Goal: Information Seeking & Learning: Learn about a topic

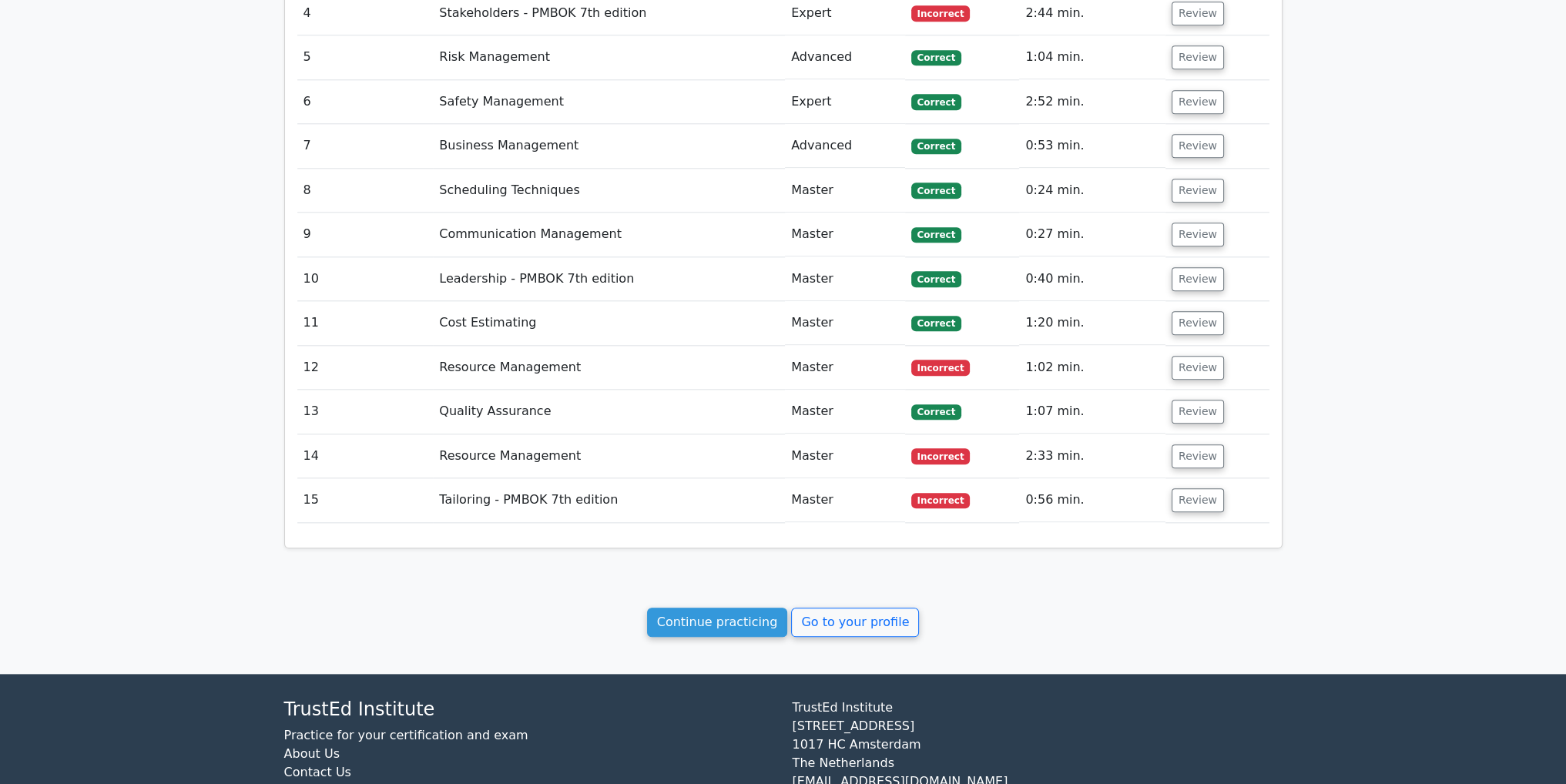
scroll to position [2266, 0]
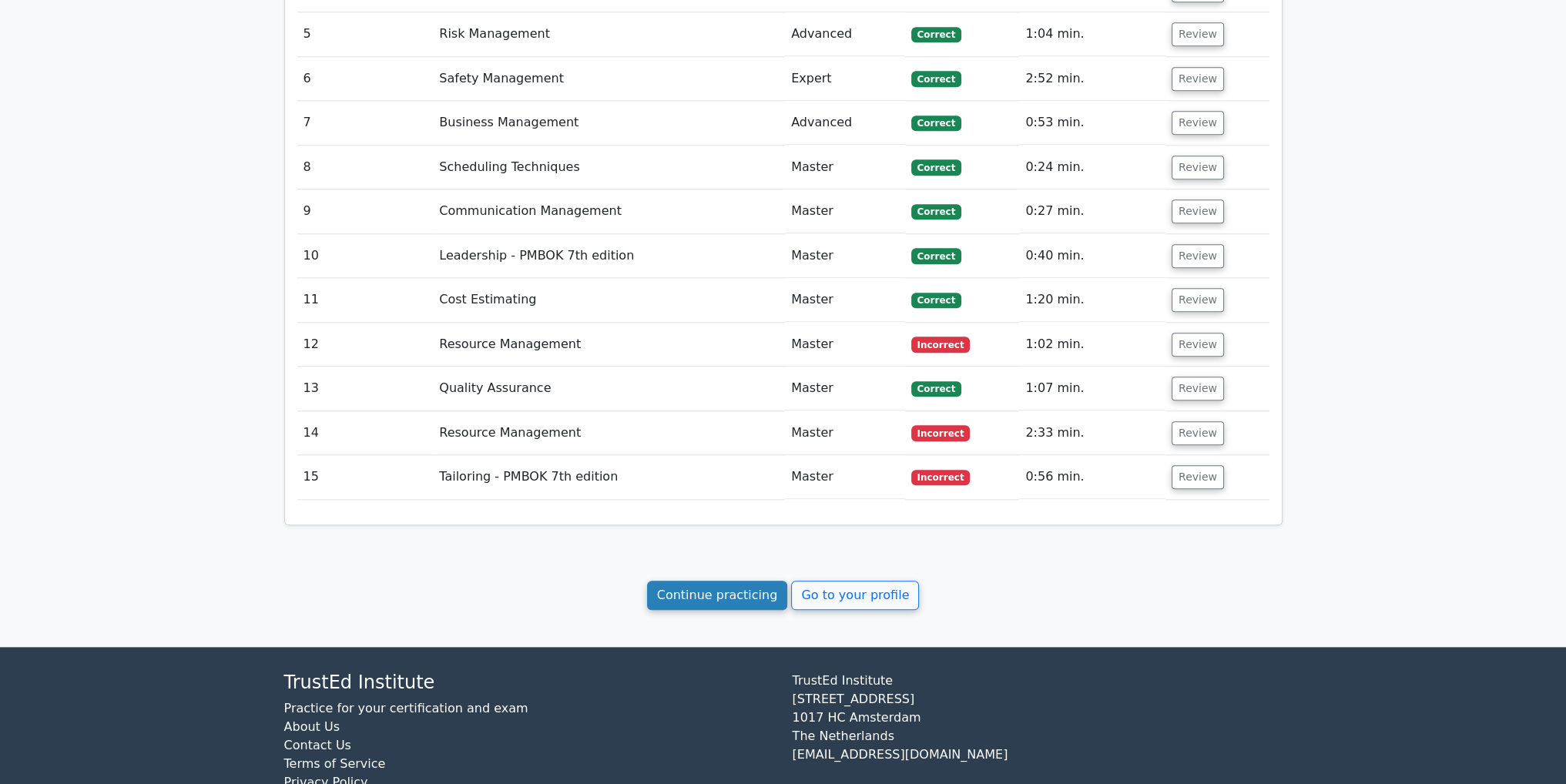
click at [703, 581] on link "Continue practicing" at bounding box center [717, 595] width 141 height 30
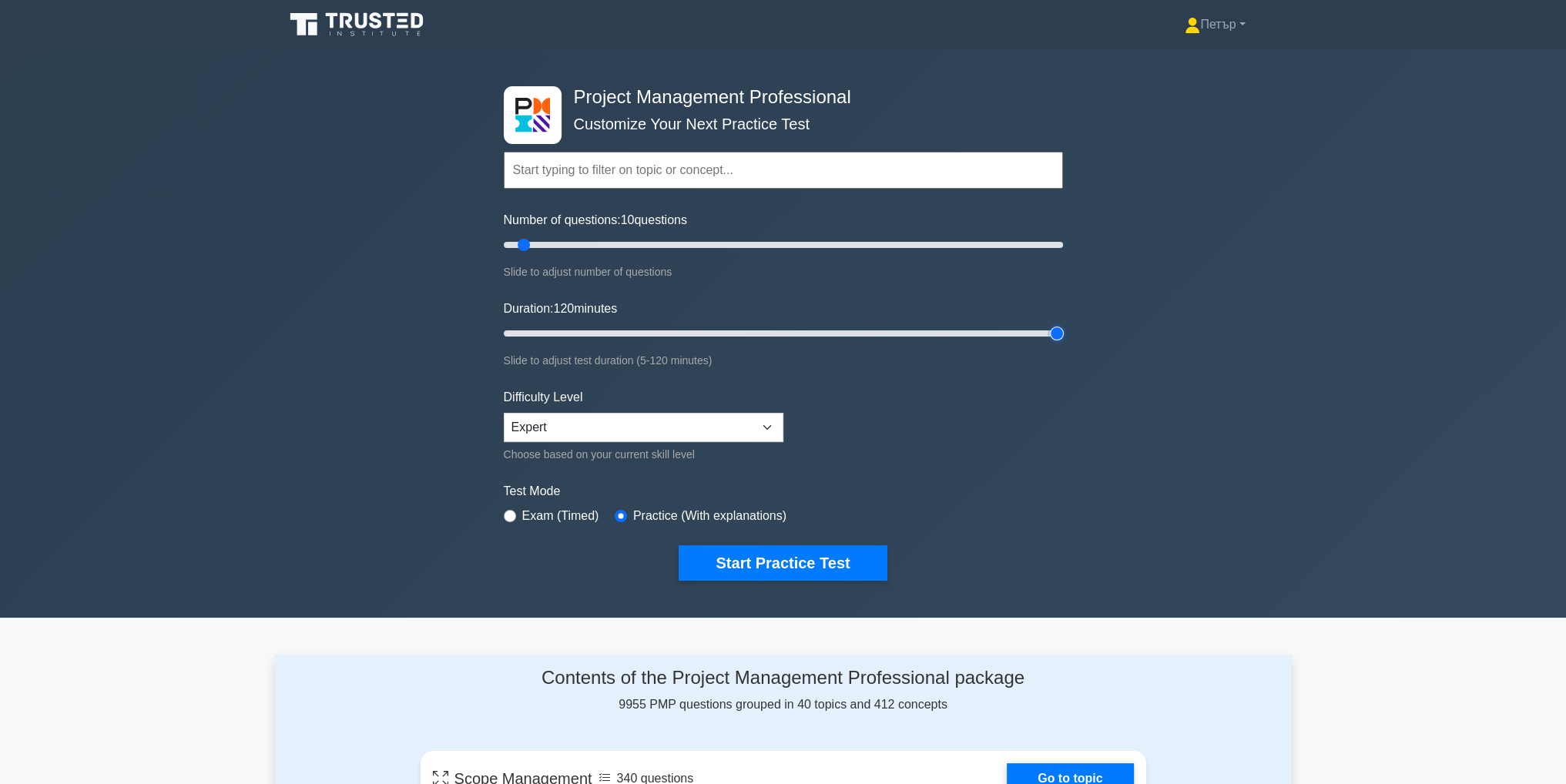
type input "120"
click at [1056, 330] on input "Duration: 120 minutes" at bounding box center [783, 334] width 559 height 19
type input "200"
click at [1052, 241] on input "Number of questions: 200 questions" at bounding box center [783, 245] width 559 height 19
click at [763, 567] on button "Start Practice Test" at bounding box center [783, 563] width 208 height 35
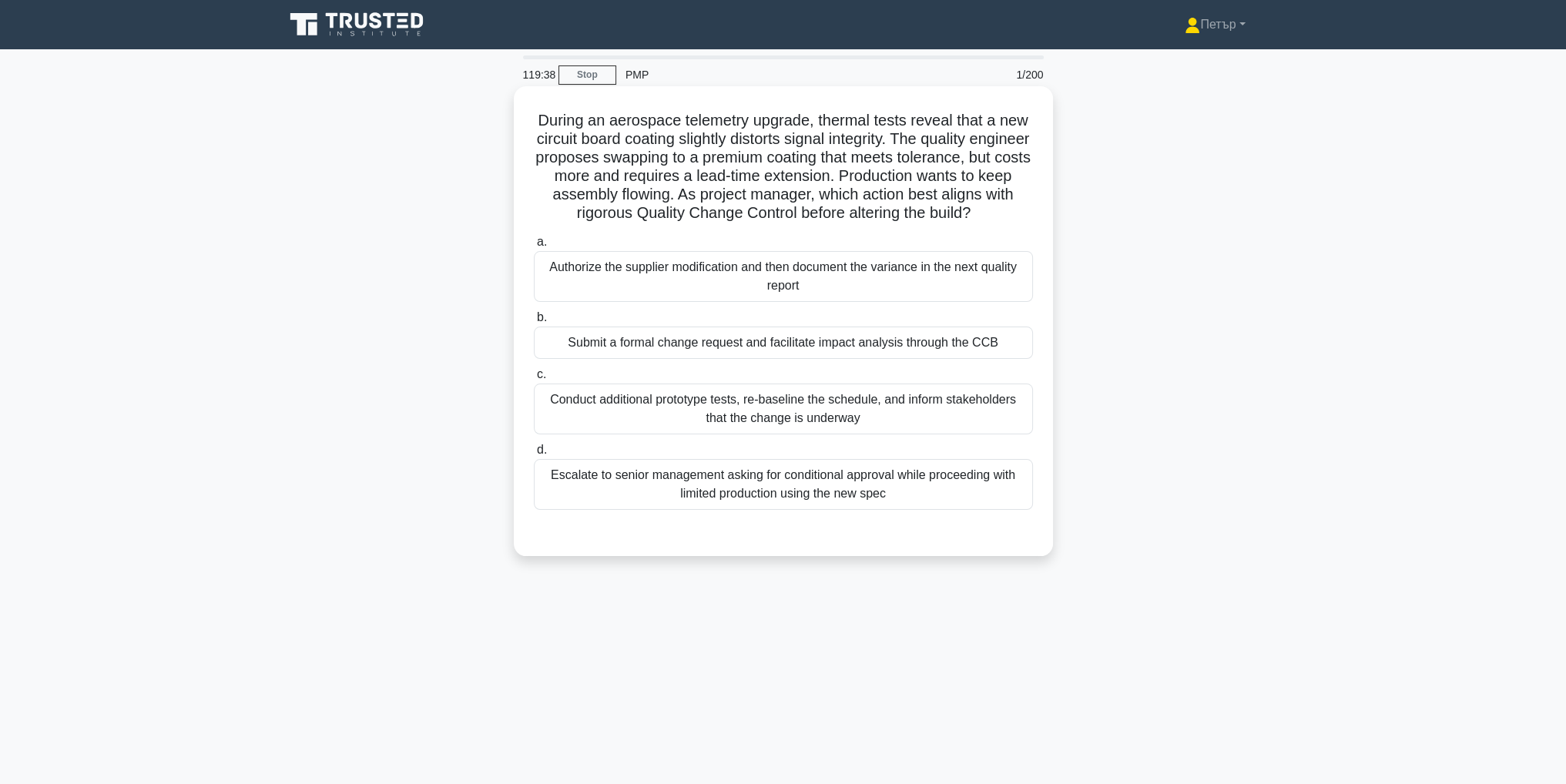
click at [1023, 358] on div "Submit a formal change request and facilitate impact analysis through the CCB" at bounding box center [783, 343] width 499 height 33
click at [534, 323] on input "b. Submit a formal change request and facilitate impact analysis through the CCB" at bounding box center [534, 317] width 0 height 10
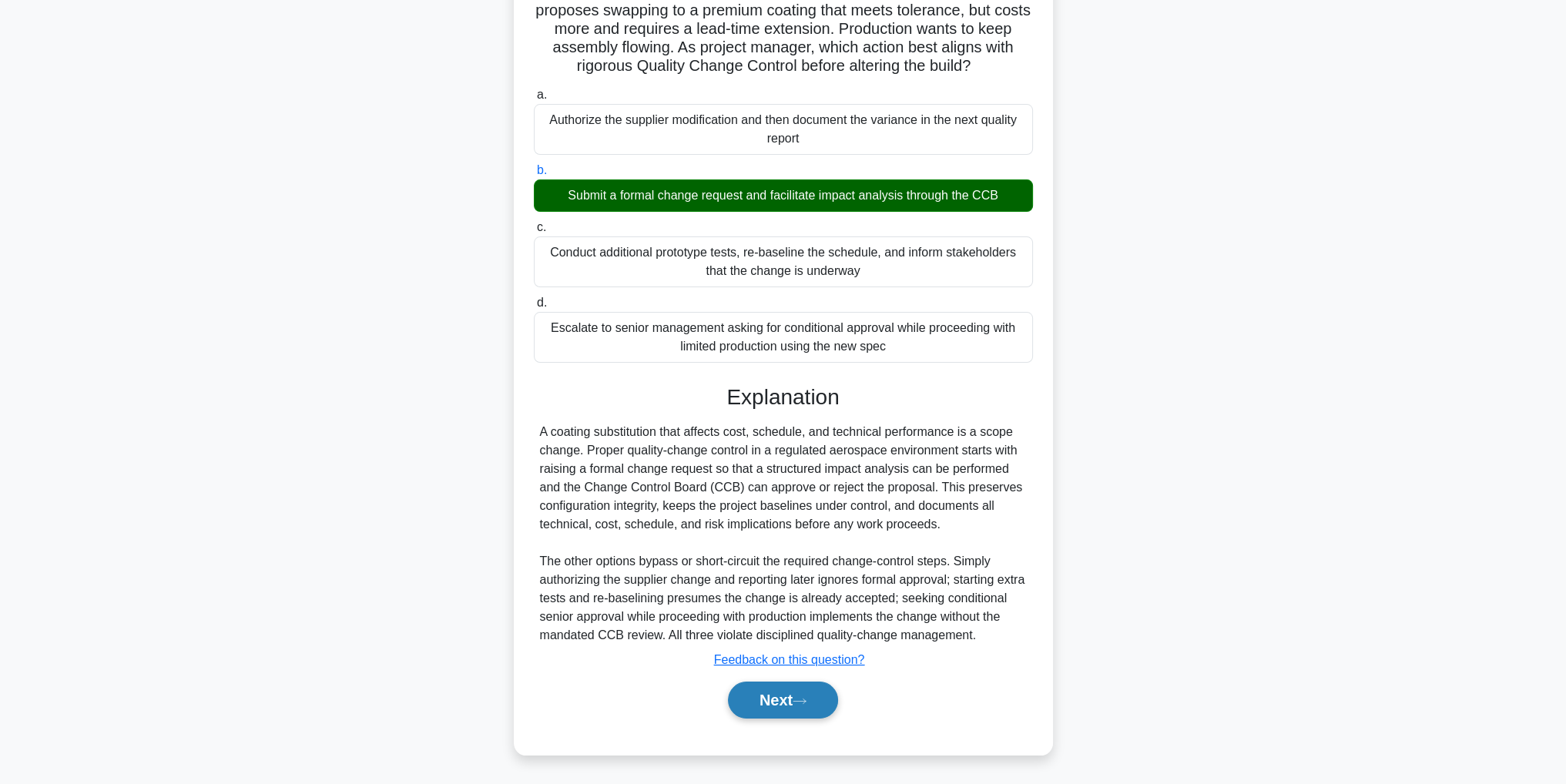
click at [741, 692] on button "Next" at bounding box center [783, 699] width 110 height 37
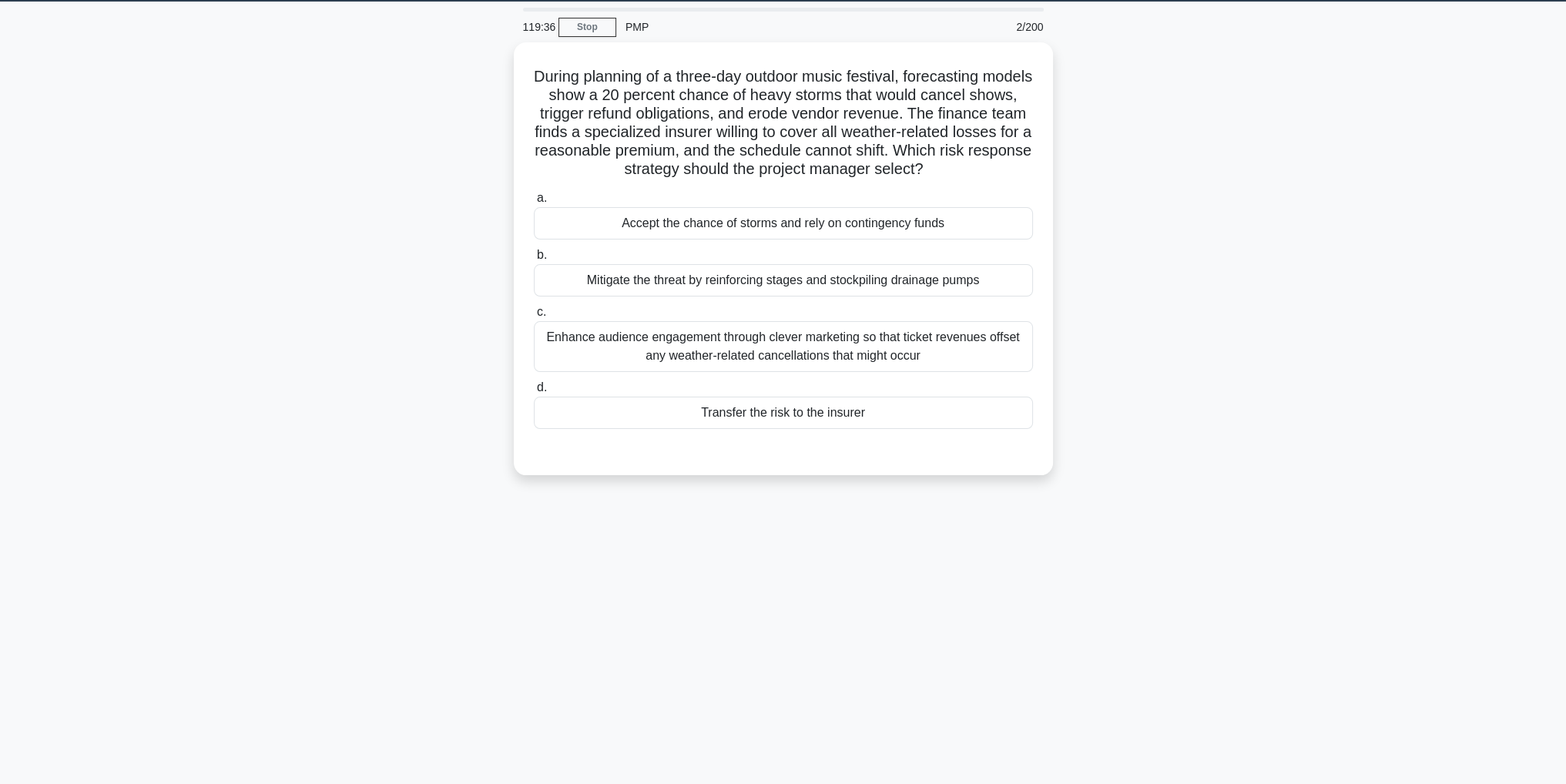
scroll to position [48, 0]
click at [947, 414] on div "Transfer the risk to the insurer" at bounding box center [783, 409] width 499 height 33
click at [534, 389] on input "d. Transfer the risk to the insurer" at bounding box center [534, 383] width 0 height 10
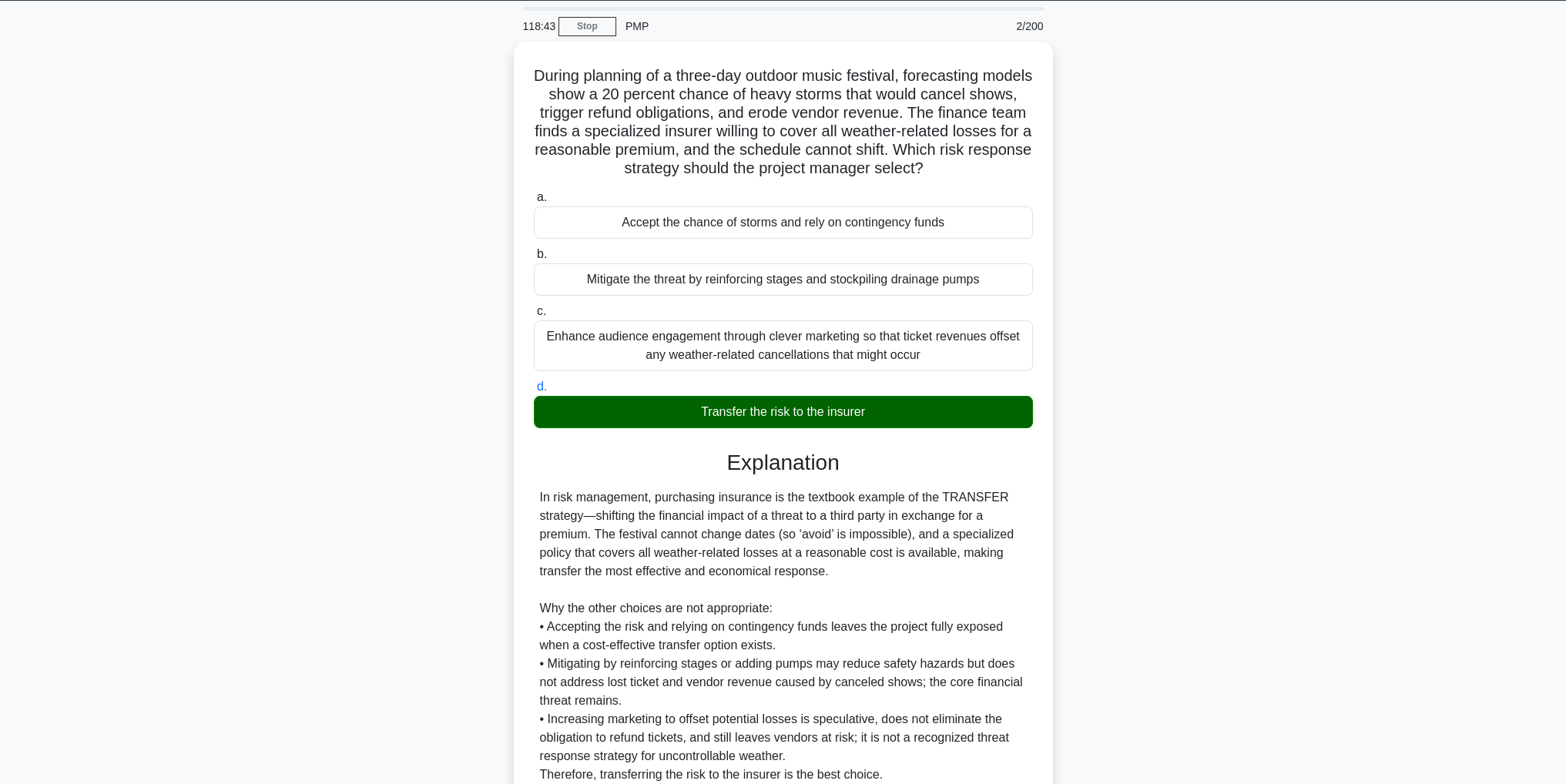
scroll to position [183, 0]
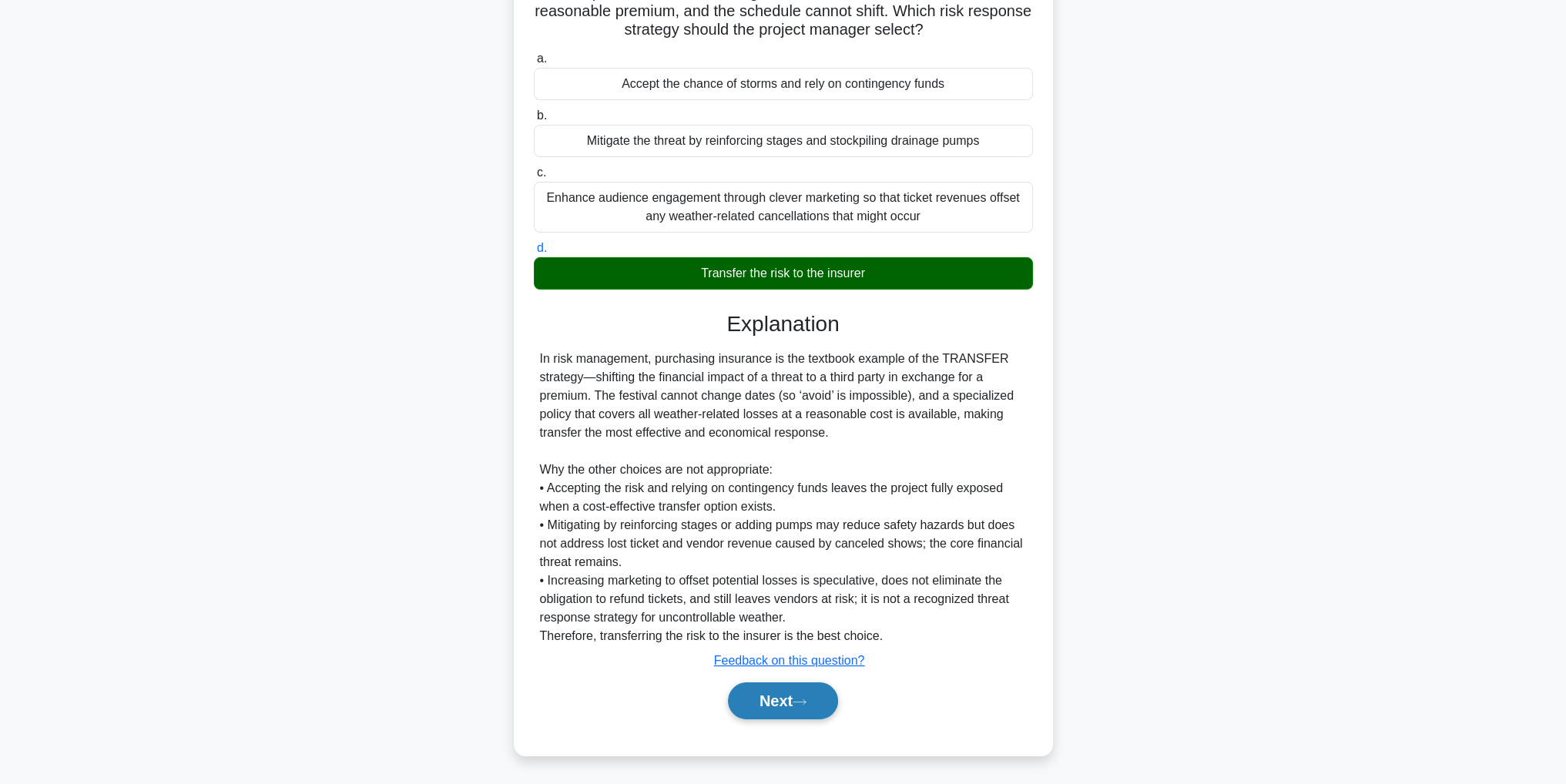
click at [815, 701] on button "Next" at bounding box center [783, 700] width 110 height 37
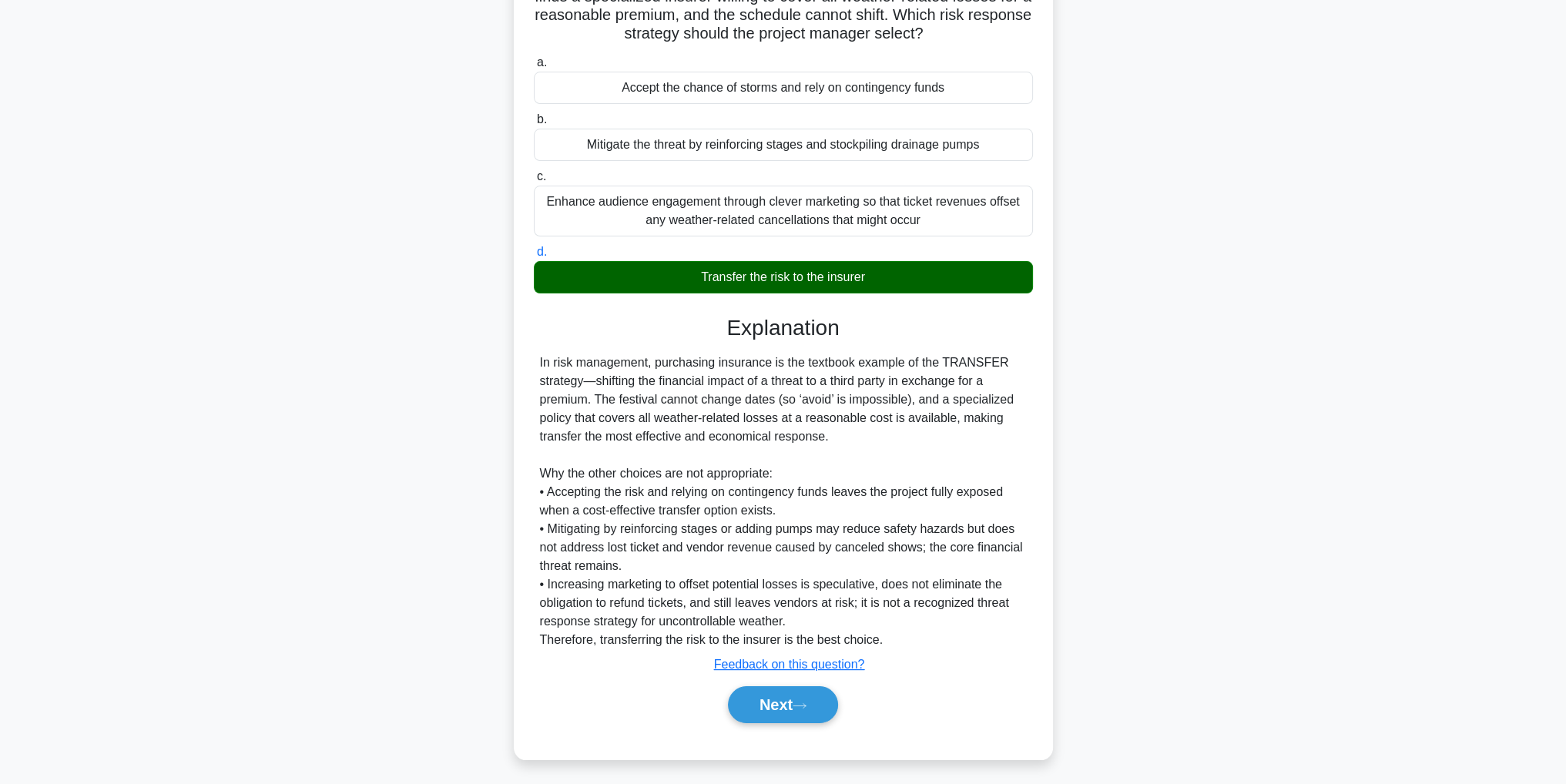
scroll to position [48, 0]
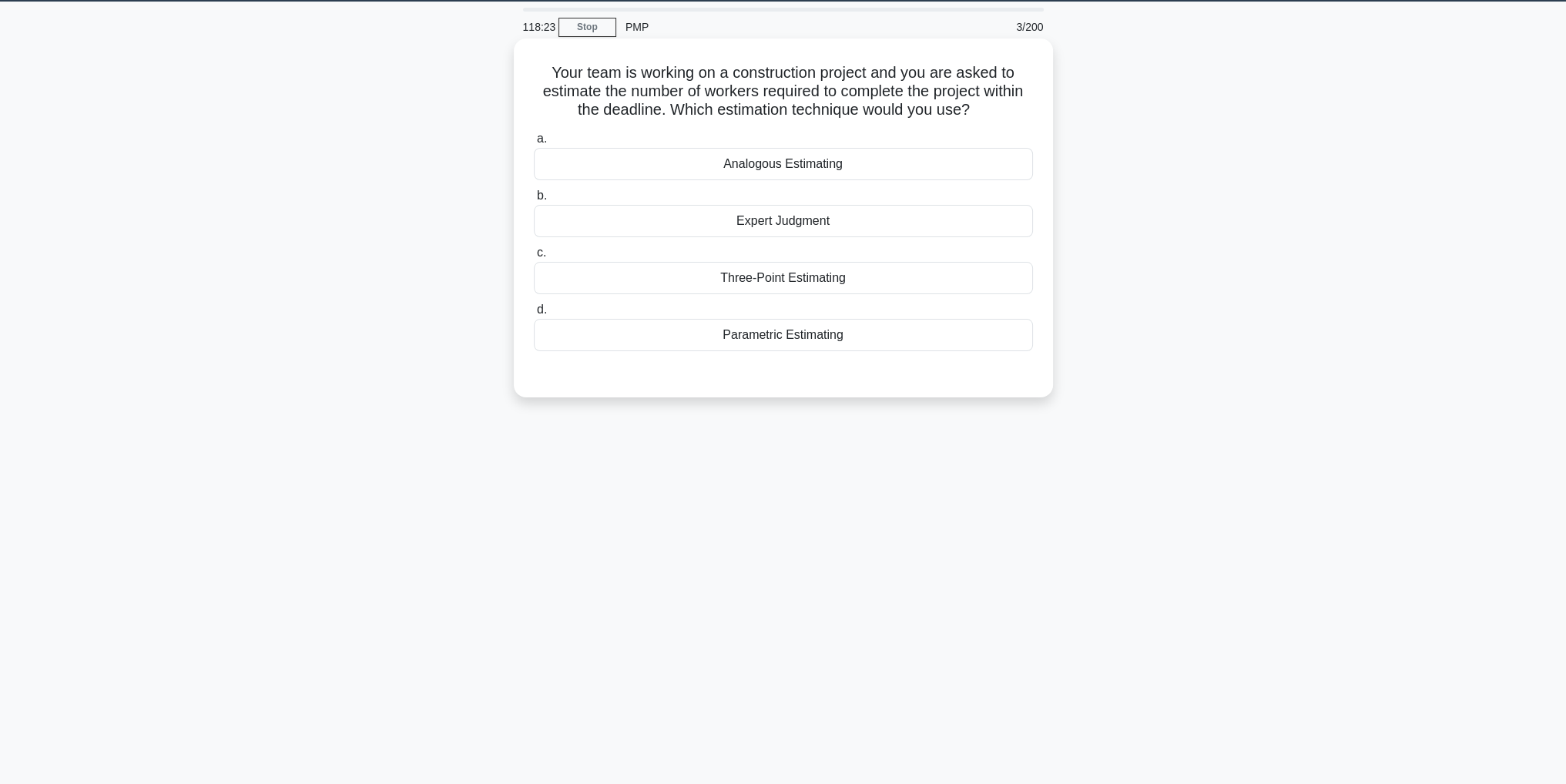
click at [965, 159] on div "Analogous Estimating" at bounding box center [783, 164] width 499 height 33
click at [534, 144] on input "a. Analogous Estimating" at bounding box center [534, 139] width 0 height 10
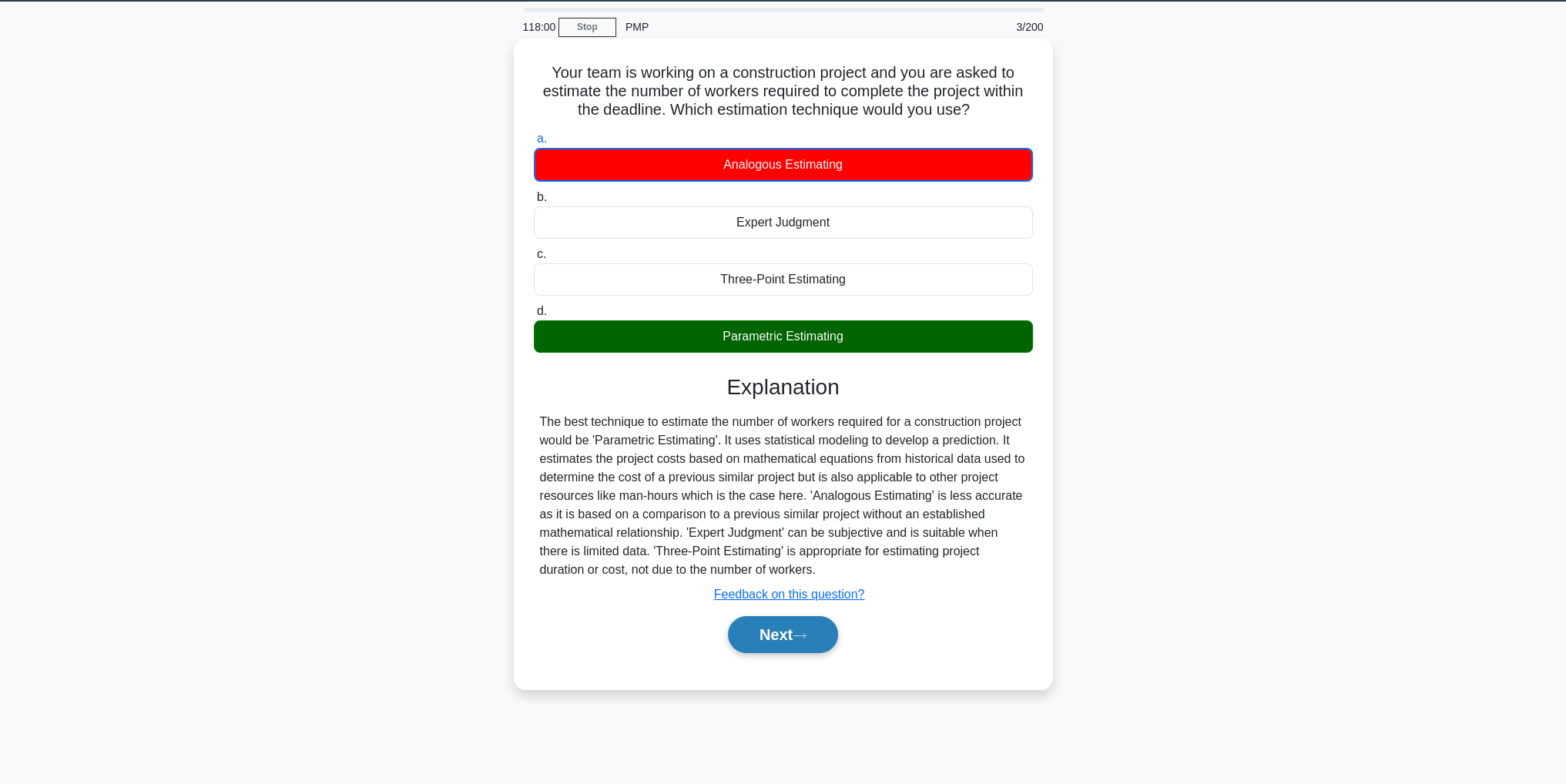
click at [785, 632] on button "Next" at bounding box center [783, 634] width 110 height 37
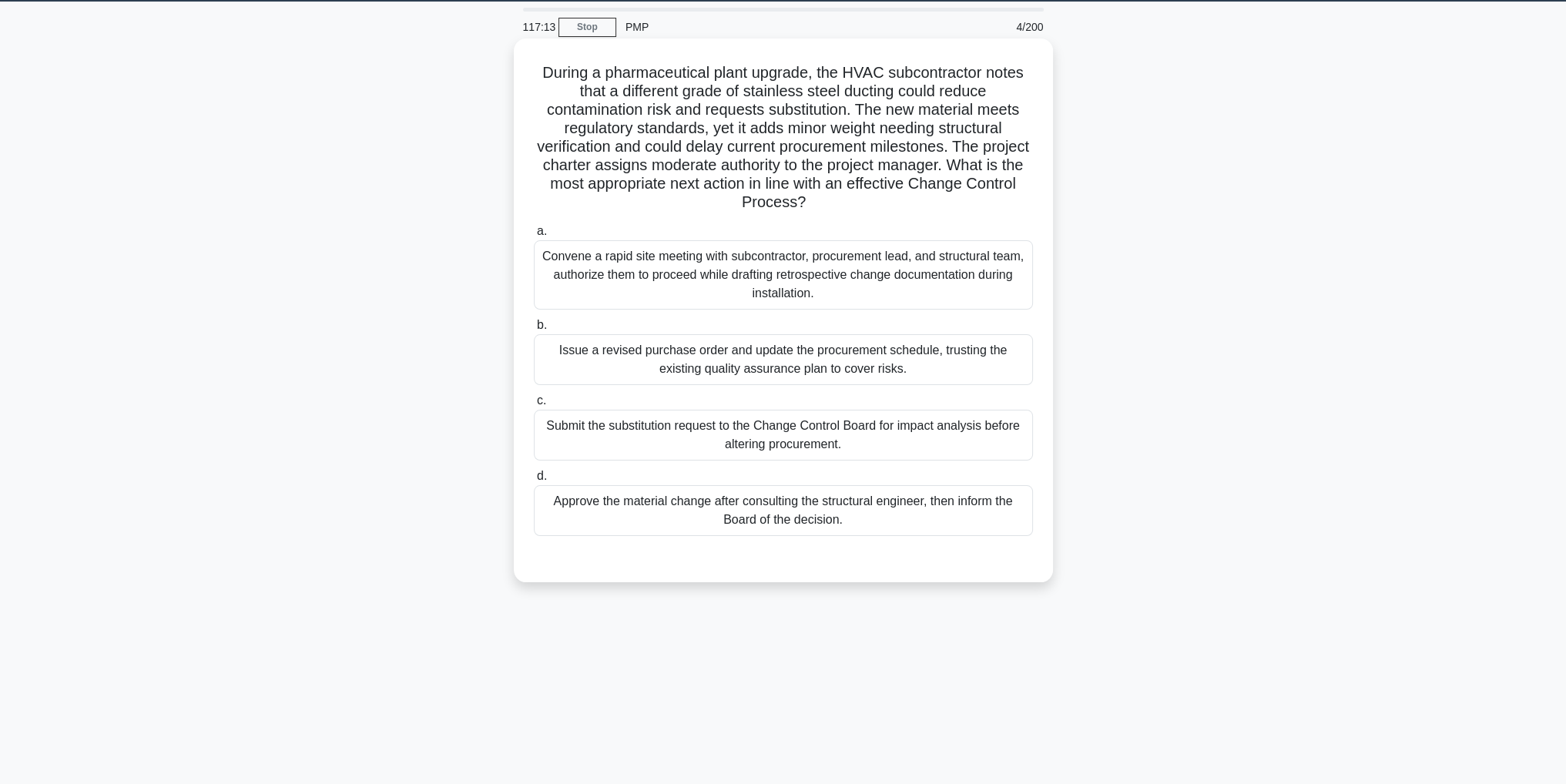
click at [992, 444] on div "Submit the substitution request to the Change Control Board for impact analysis…" at bounding box center [783, 435] width 499 height 51
click at [534, 406] on input "c. Submit the substitution request to the Change Control Board for impact analy…" at bounding box center [534, 401] width 0 height 10
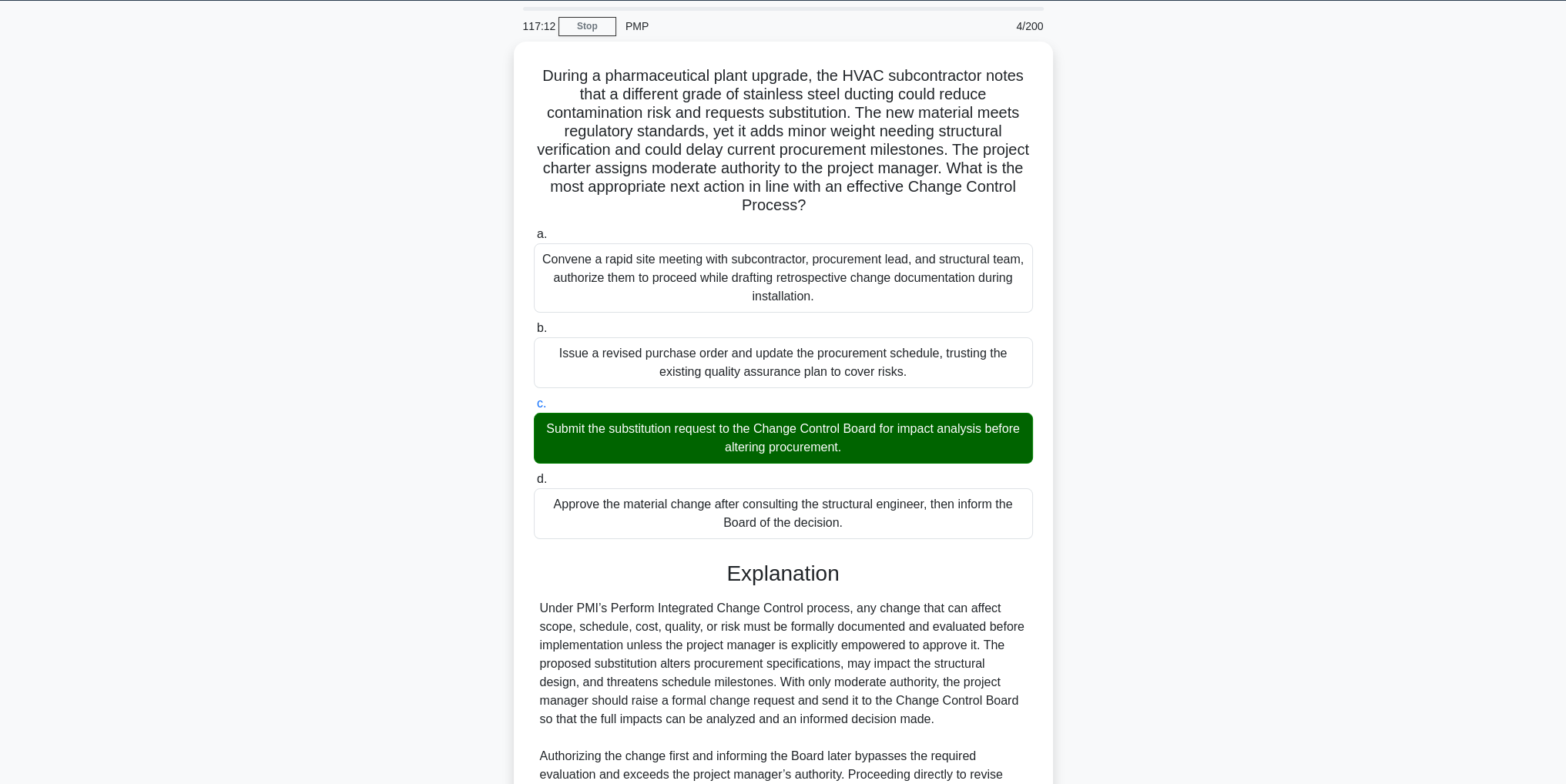
scroll to position [238, 0]
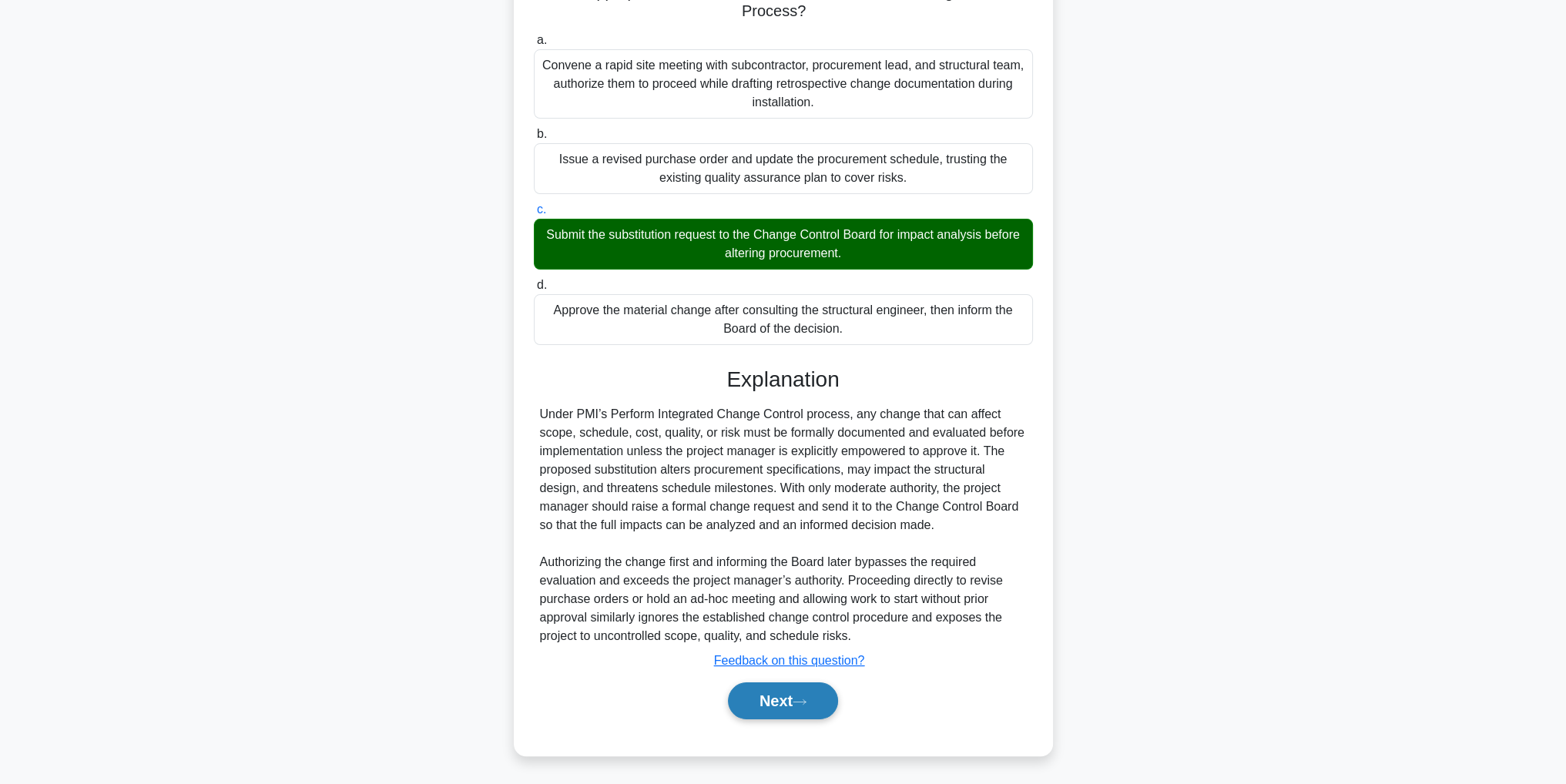
click at [755, 706] on button "Next" at bounding box center [783, 700] width 110 height 37
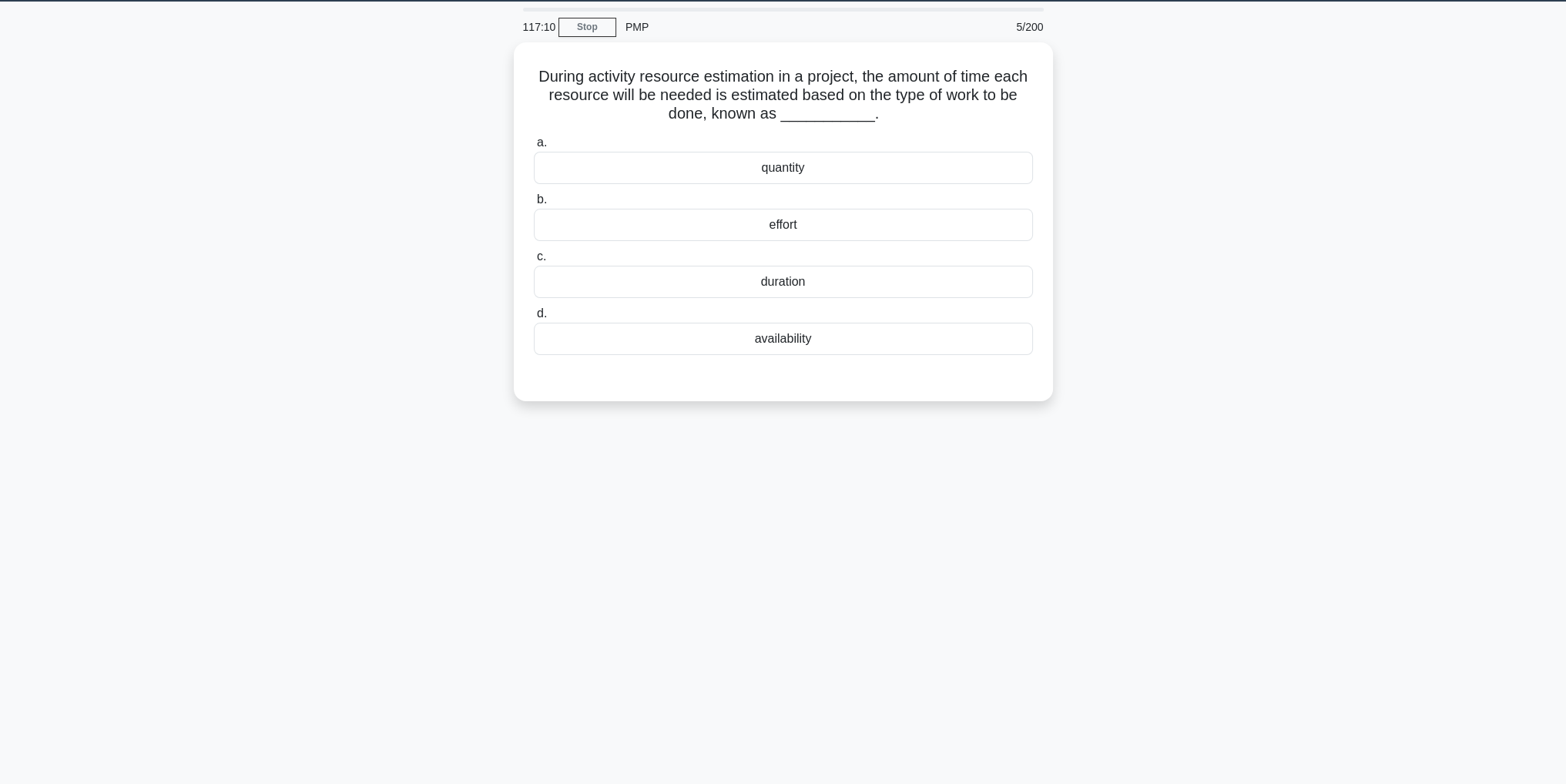
scroll to position [0, 0]
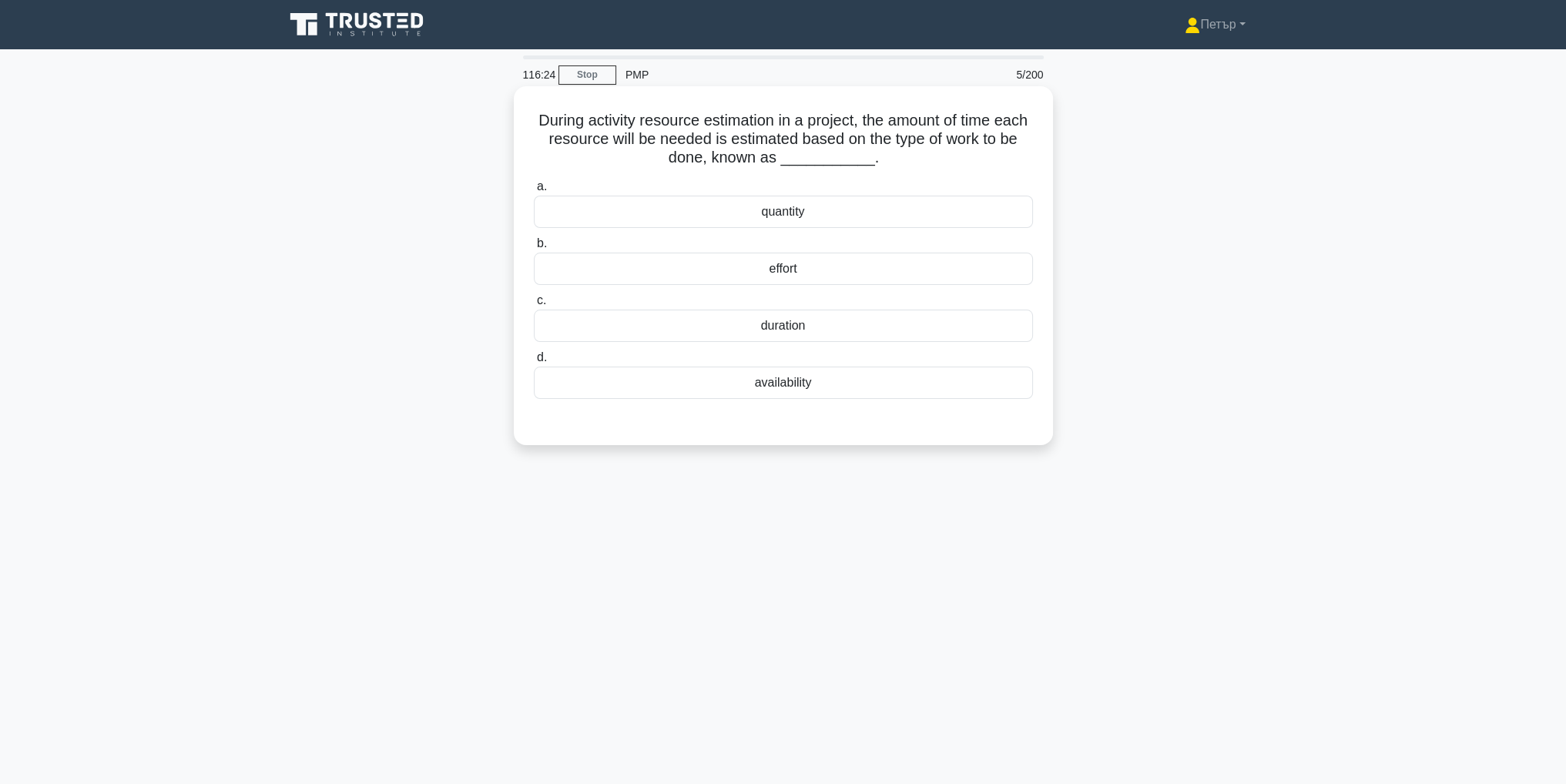
click at [980, 277] on div "effort" at bounding box center [783, 269] width 499 height 33
click at [534, 249] on input "b. effort" at bounding box center [534, 243] width 0 height 10
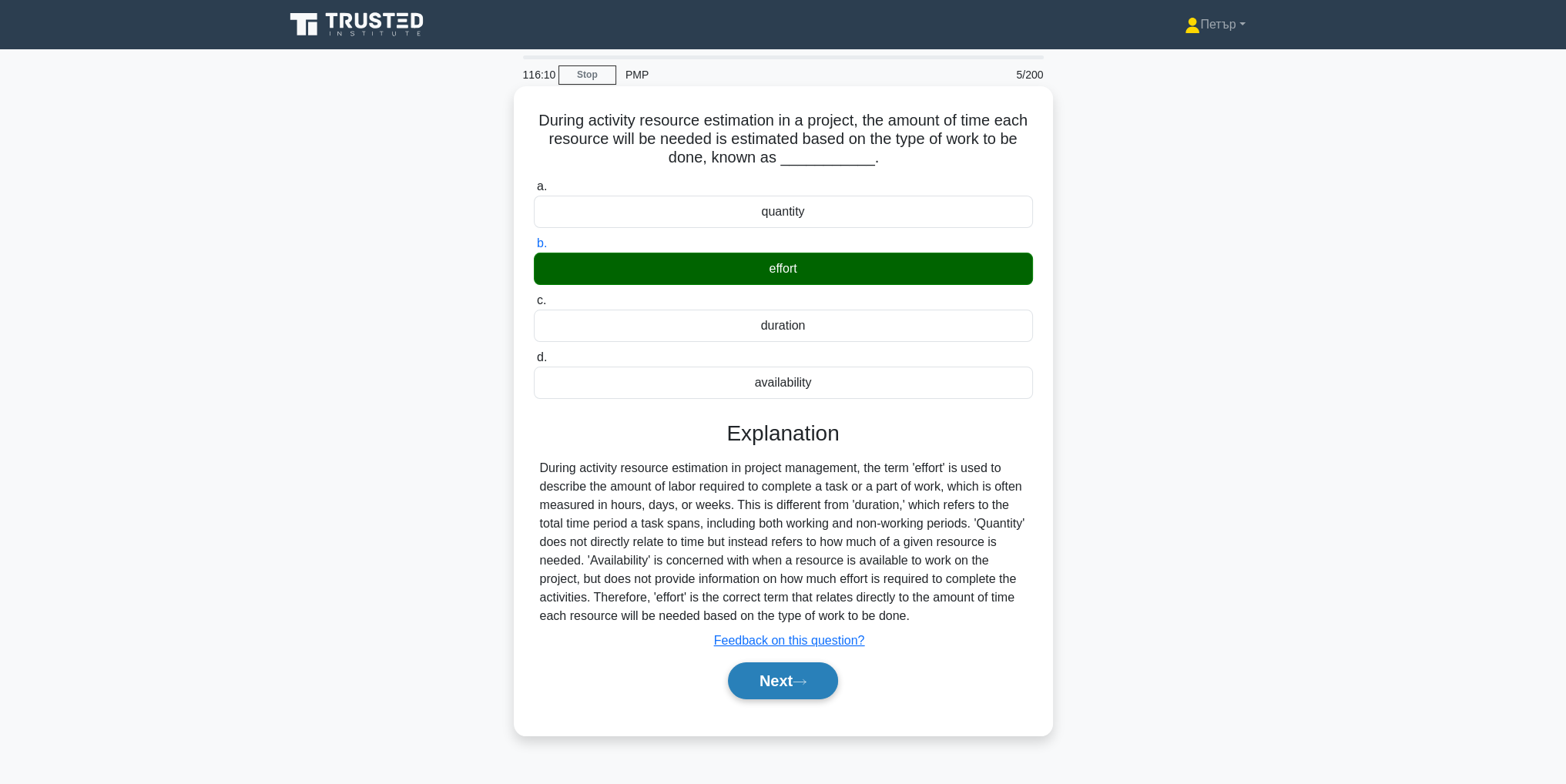
click at [792, 672] on button "Next" at bounding box center [783, 680] width 110 height 37
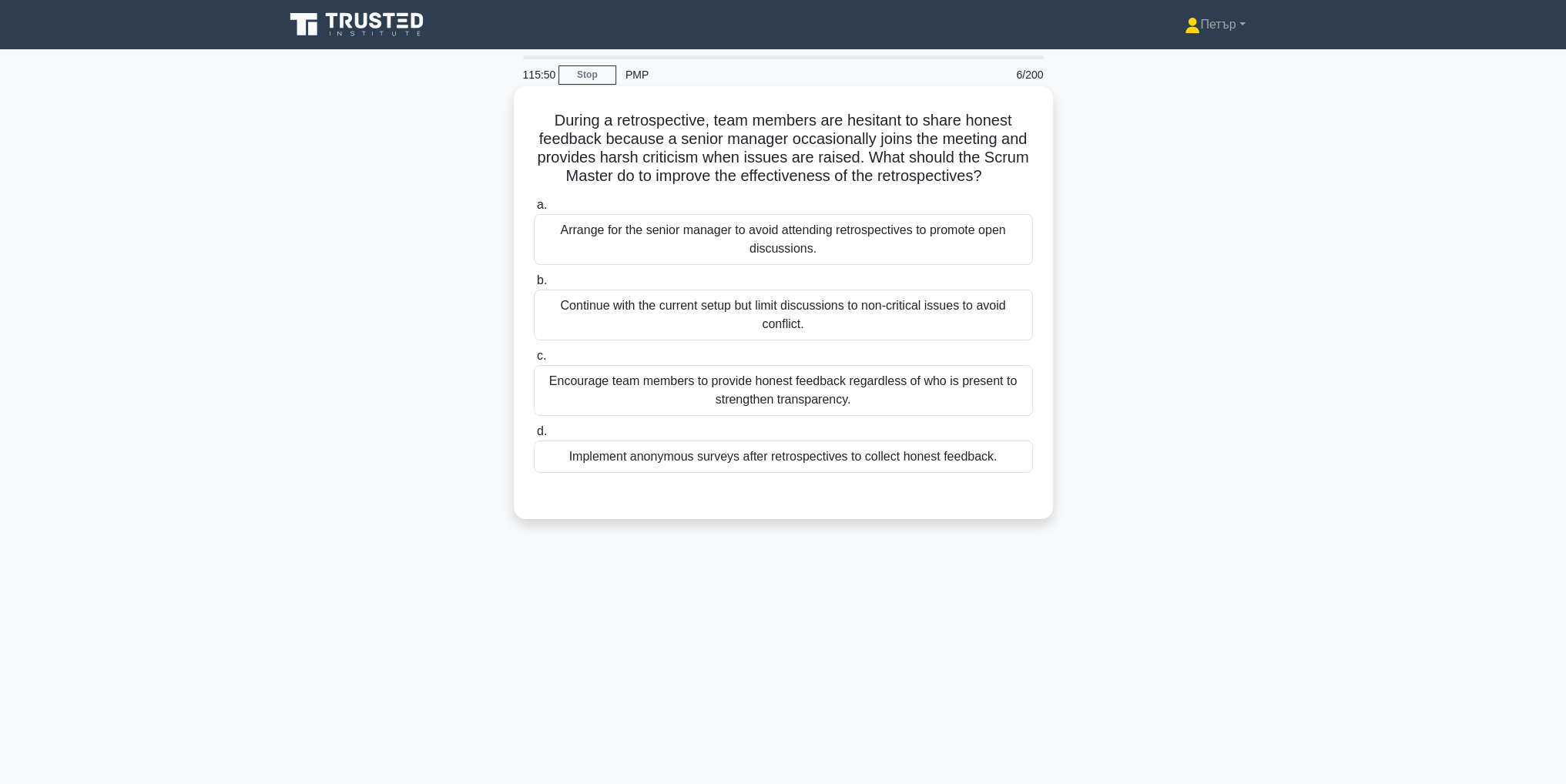
click at [987, 398] on div "Encourage team members to provide honest feedback regardless of who is present …" at bounding box center [783, 390] width 499 height 51
click at [534, 361] on input "c. Encourage team members to provide honest feedback regardless of who is prese…" at bounding box center [534, 356] width 0 height 10
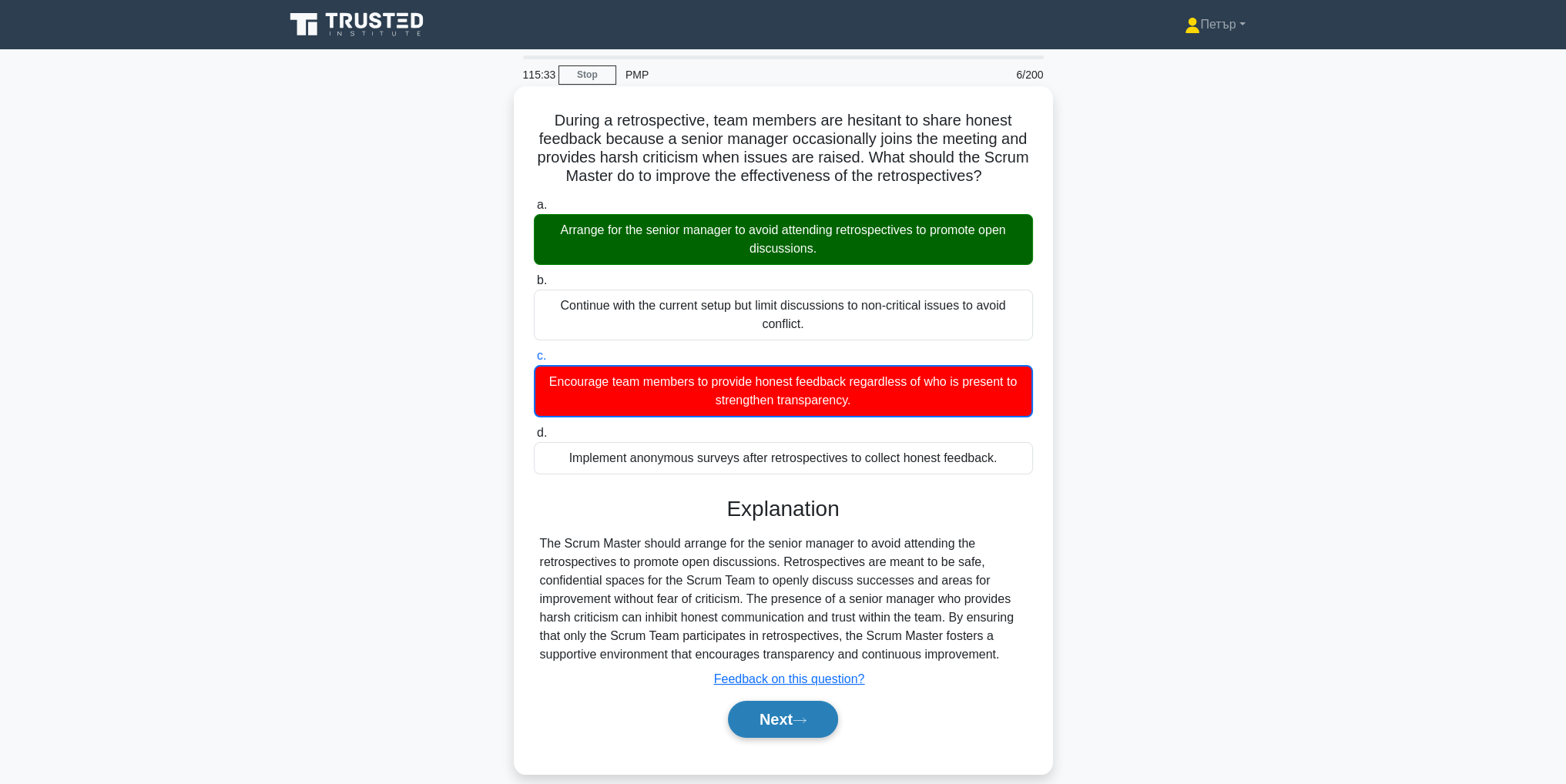
click at [802, 718] on icon at bounding box center [800, 720] width 14 height 9
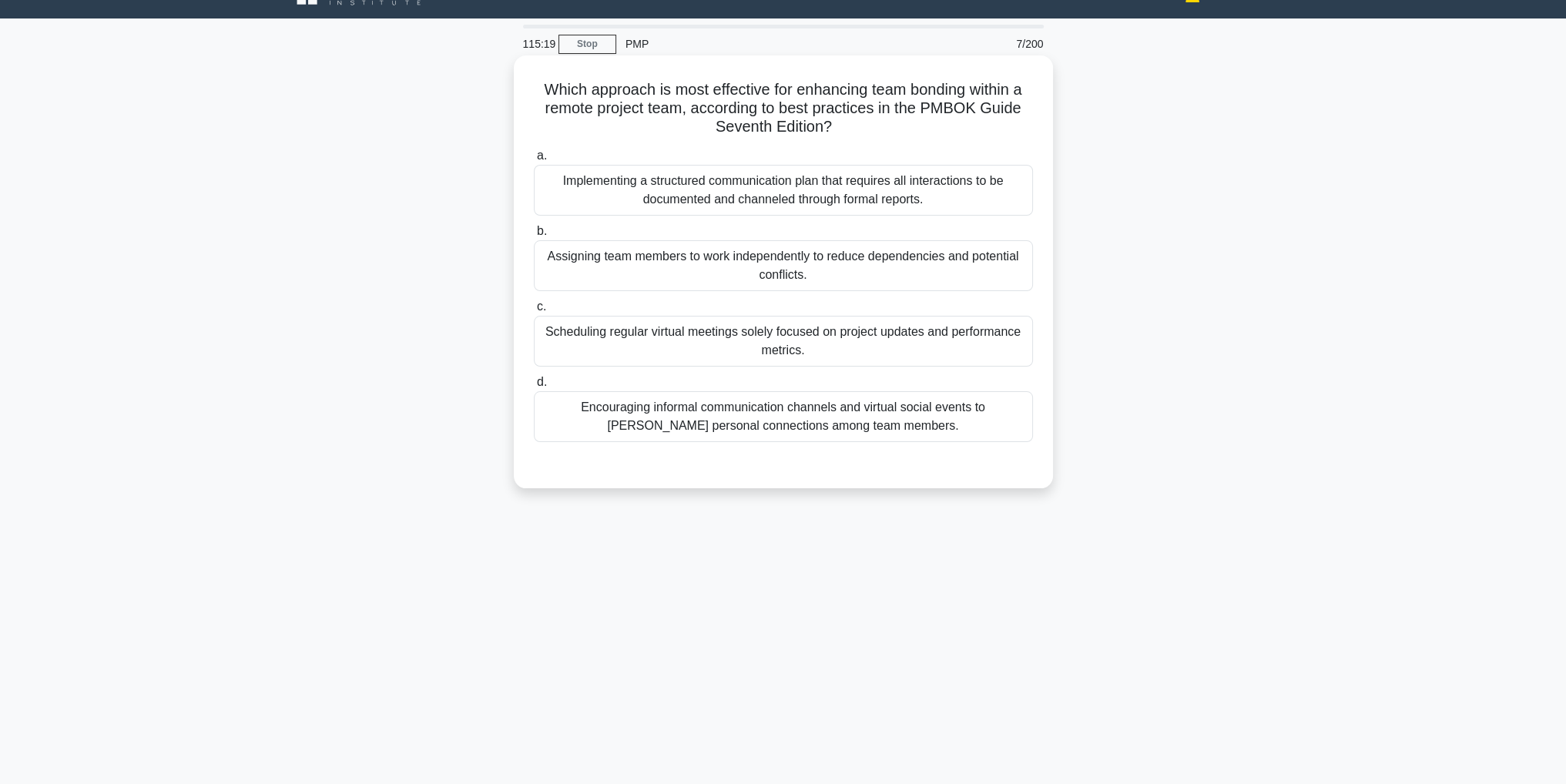
scroll to position [48, 0]
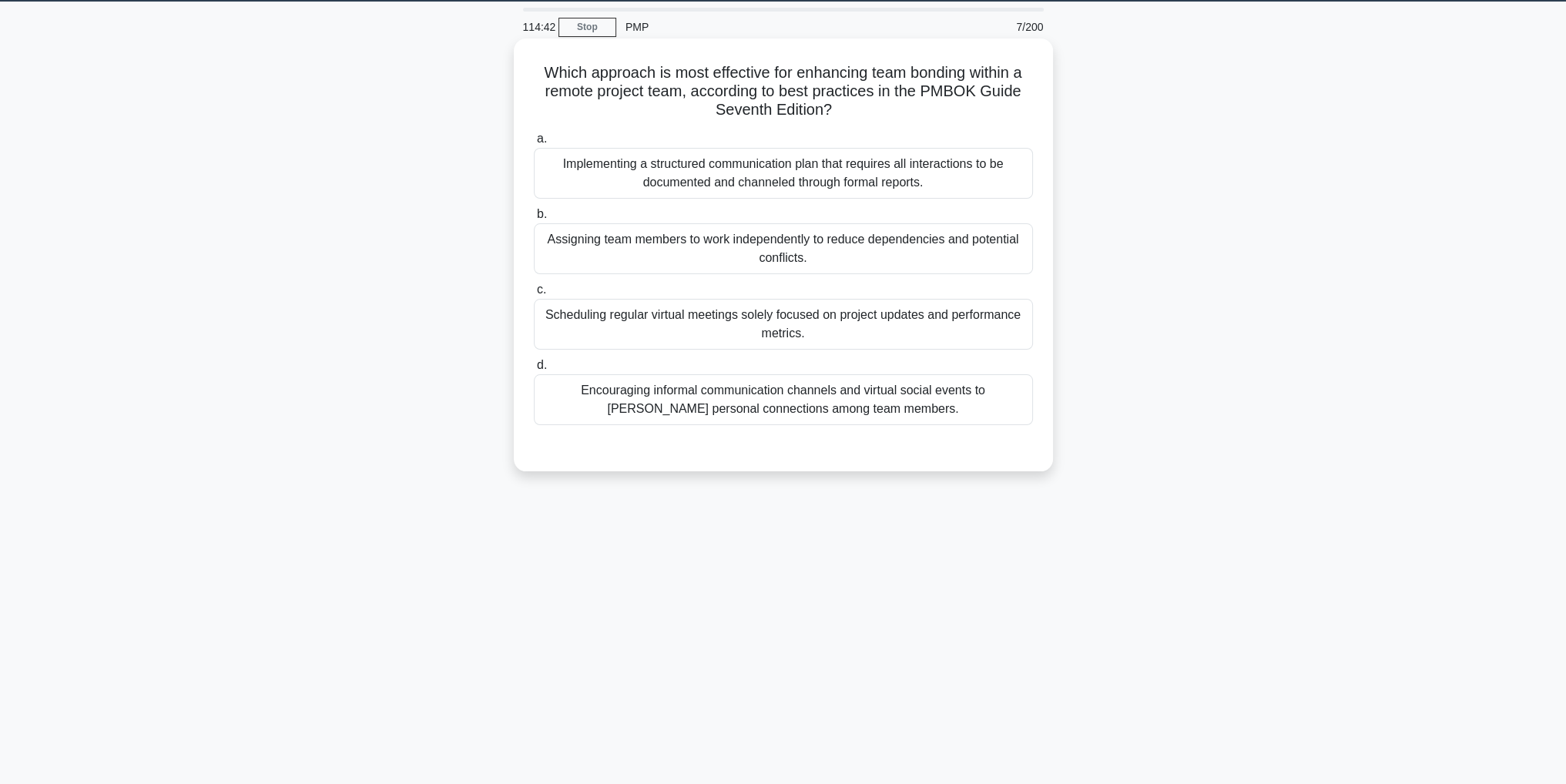
click at [977, 401] on div "Encouraging informal communication channels and virtual social events to foster…" at bounding box center [783, 399] width 499 height 51
click at [534, 370] on input "d. Encouraging informal communication channels and virtual social events to fos…" at bounding box center [534, 365] width 0 height 10
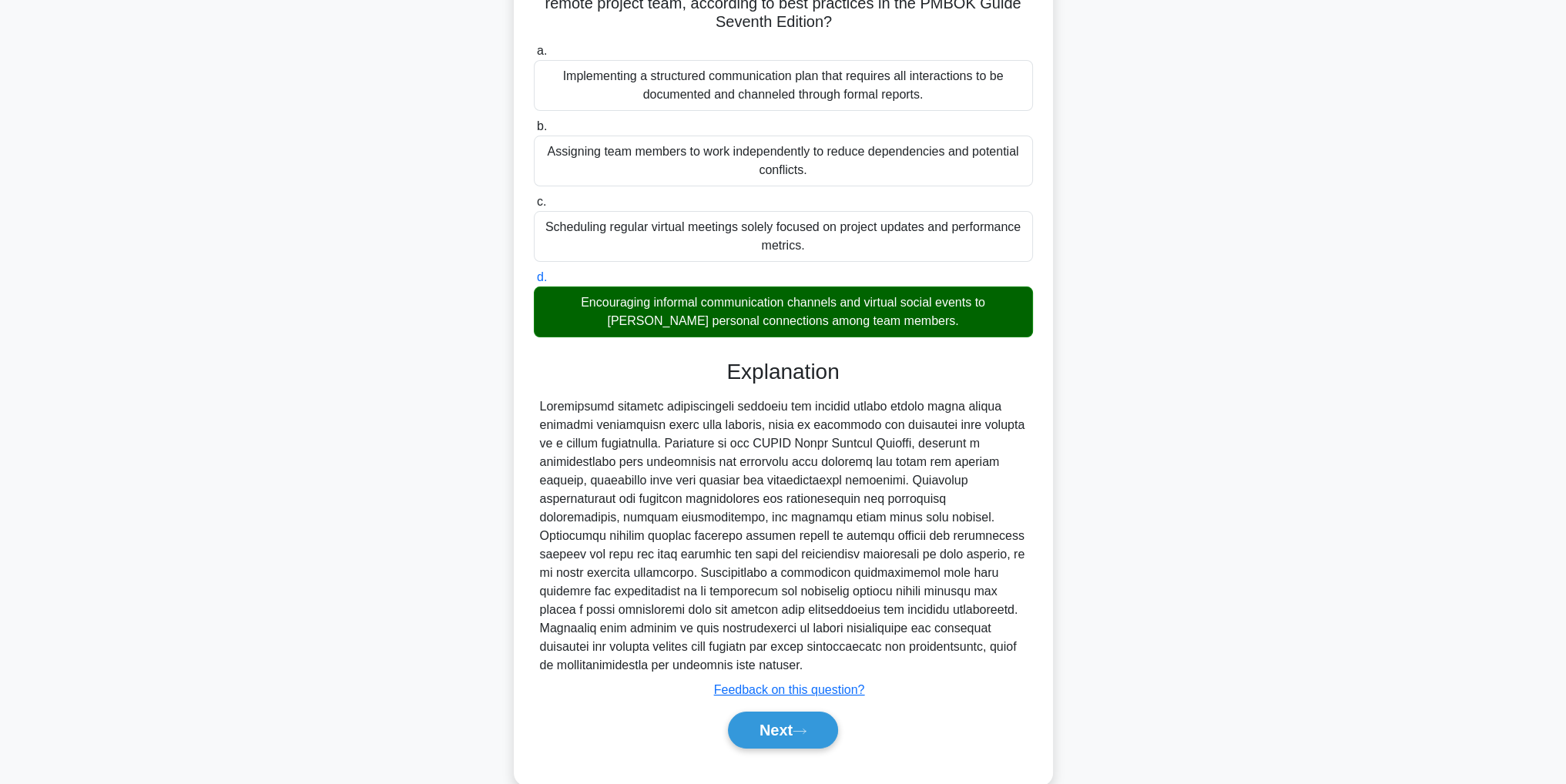
scroll to position [164, 0]
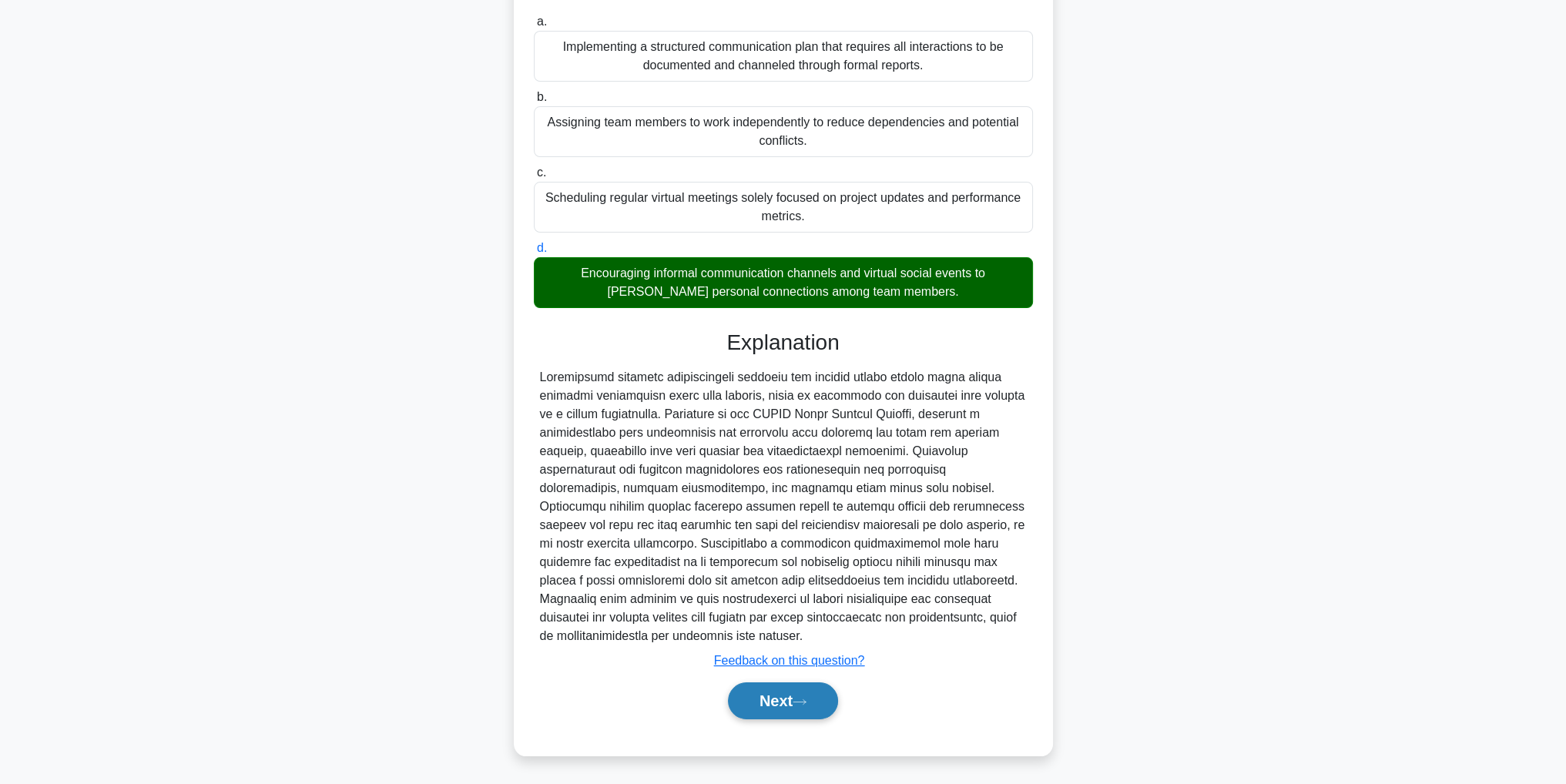
click at [765, 709] on button "Next" at bounding box center [783, 700] width 110 height 37
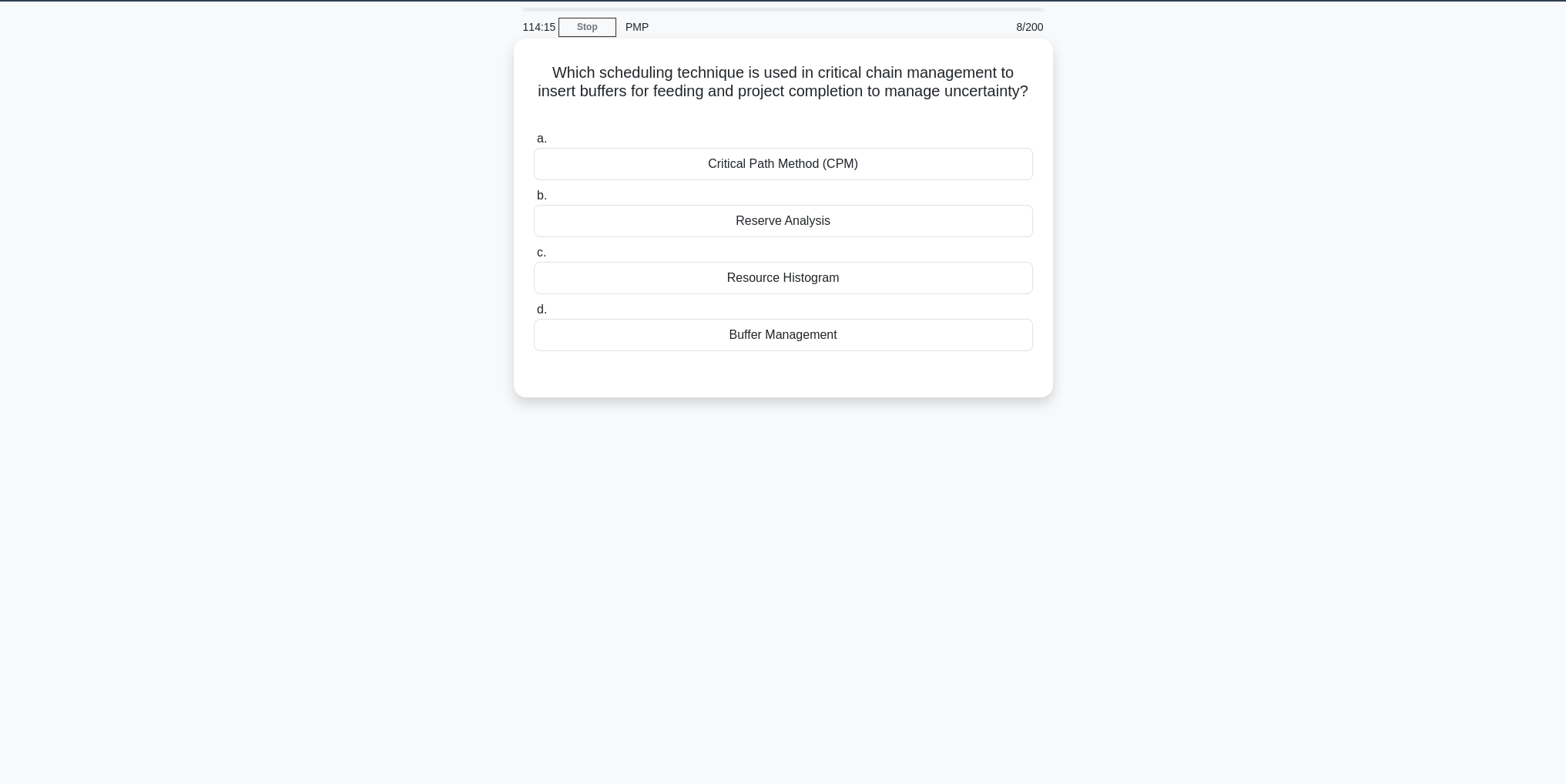
click at [910, 336] on div "Buffer Management" at bounding box center [783, 335] width 499 height 33
click at [534, 315] on input "d. Buffer Management" at bounding box center [534, 309] width 0 height 10
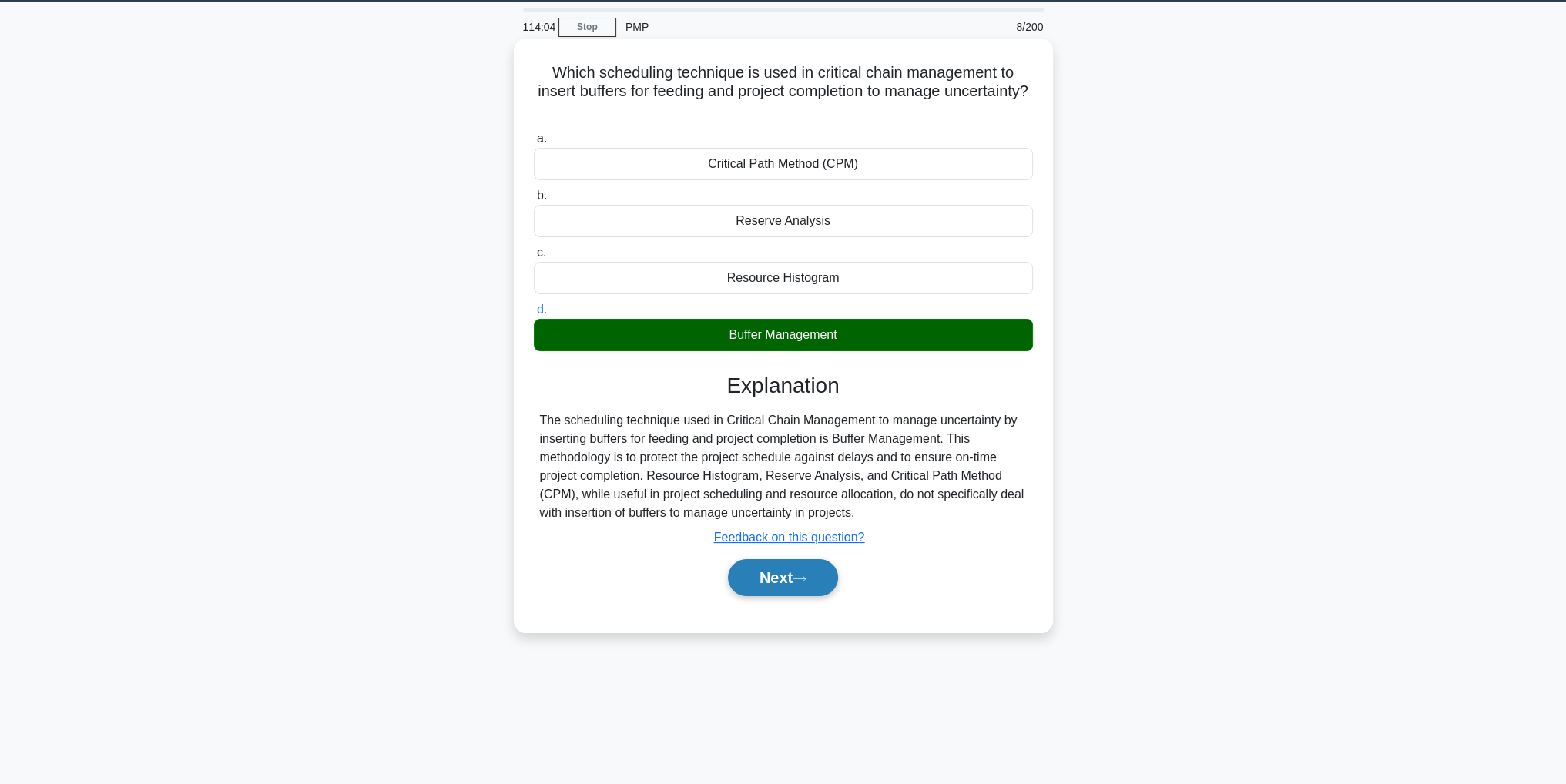
click at [787, 570] on button "Next" at bounding box center [783, 577] width 110 height 37
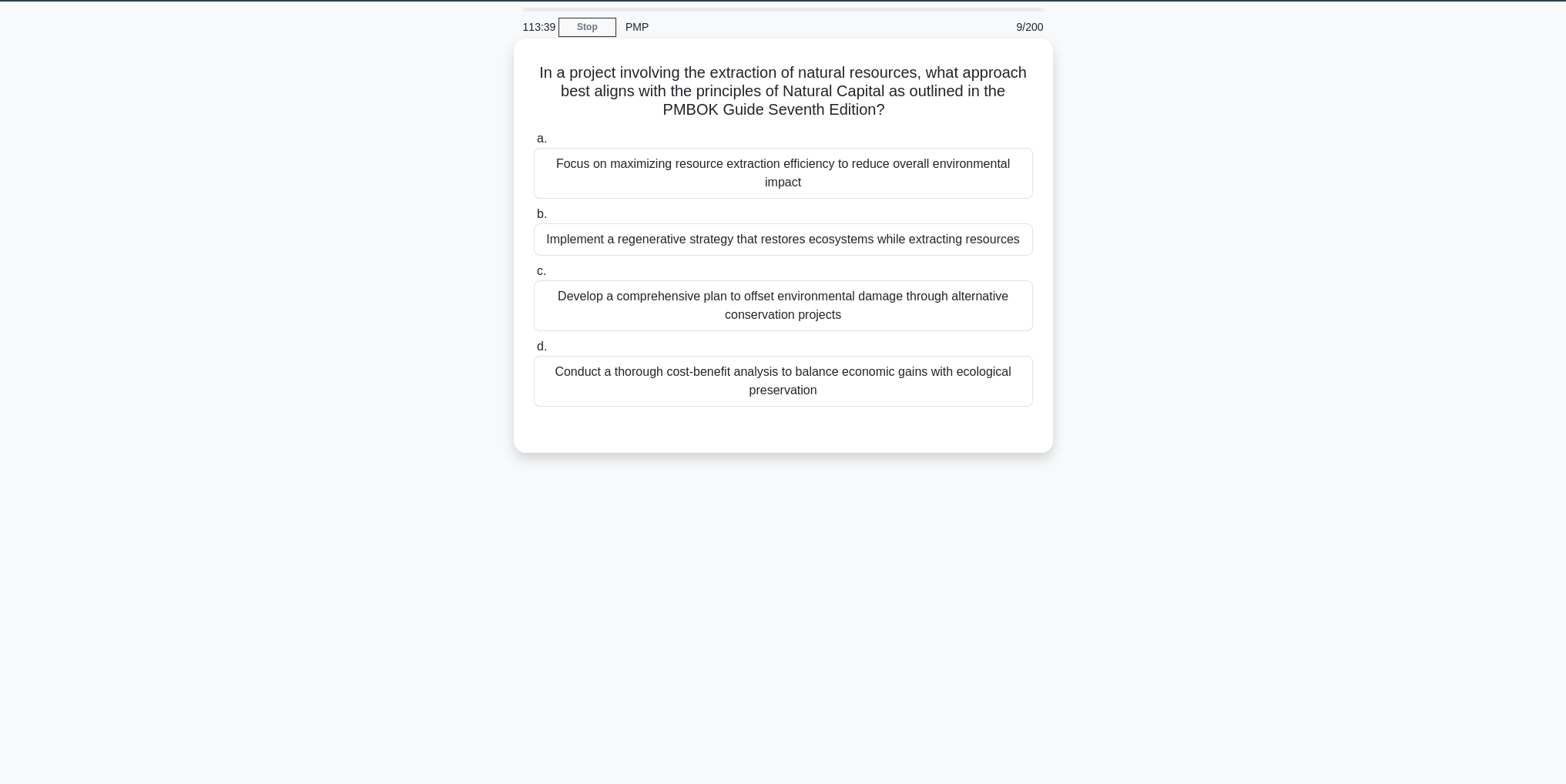
click at [701, 396] on div "Conduct a thorough cost-benefit analysis to balance economic gains with ecologi…" at bounding box center [783, 381] width 499 height 51
click at [534, 352] on input "d. Conduct a thorough cost-benefit analysis to balance economic gains with ecol…" at bounding box center [534, 347] width 0 height 10
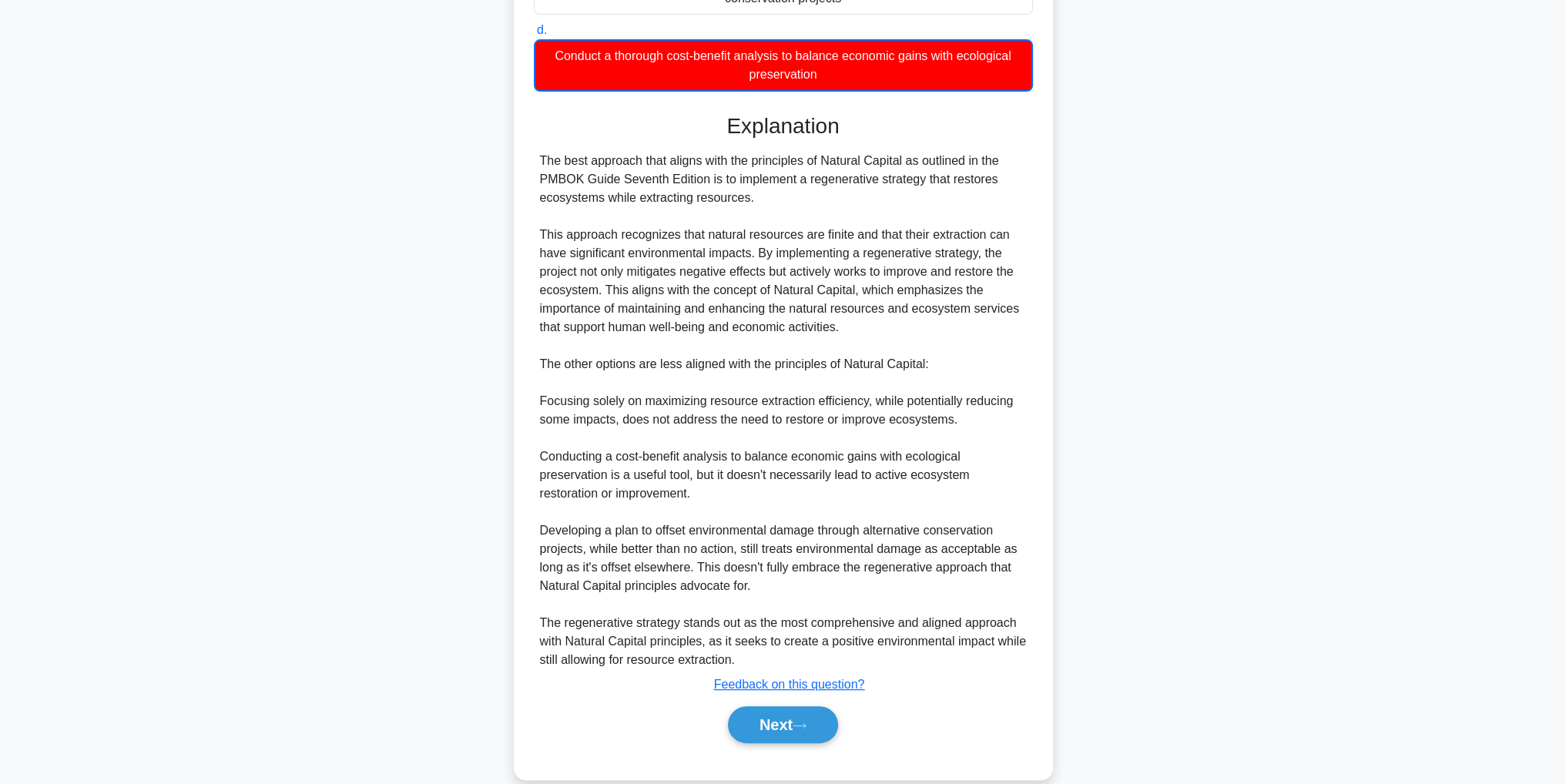
scroll to position [388, 0]
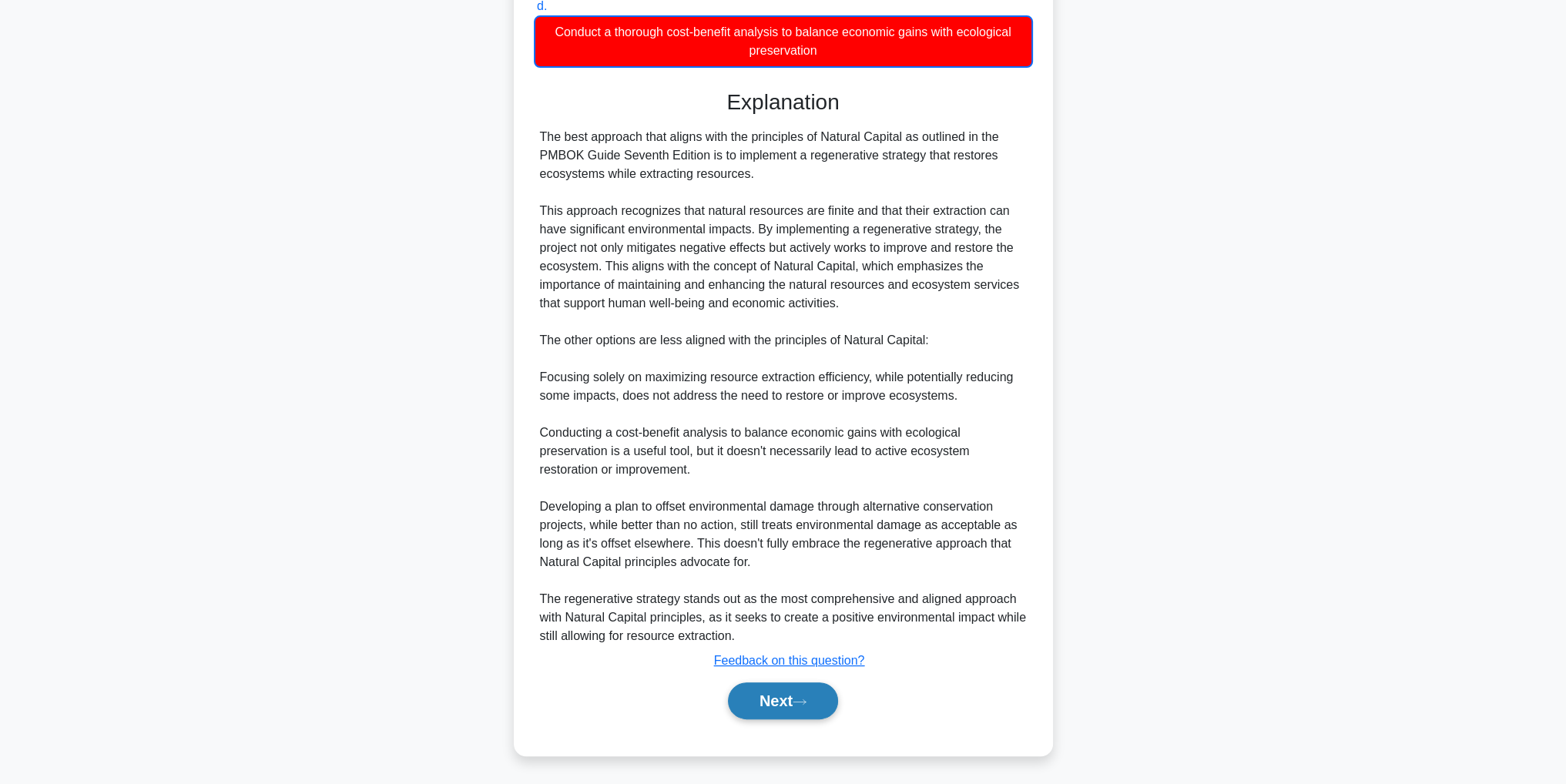
click at [819, 715] on button "Next" at bounding box center [783, 700] width 110 height 37
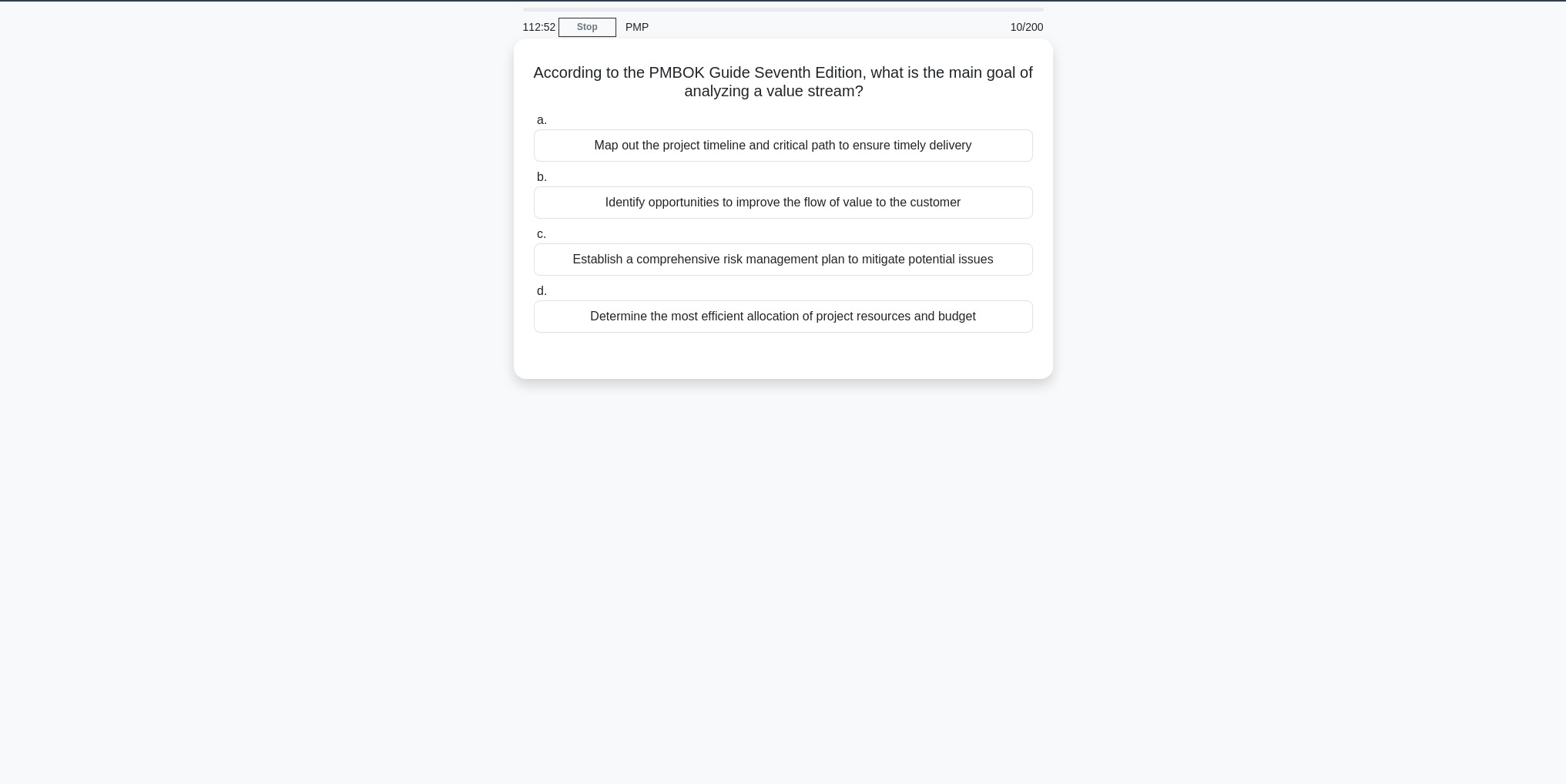
click at [625, 307] on div "Determine the most efficient allocation of project resources and budget" at bounding box center [783, 316] width 499 height 33
click at [534, 296] on input "d. Determine the most efficient allocation of project resources and budget" at bounding box center [534, 291] width 0 height 10
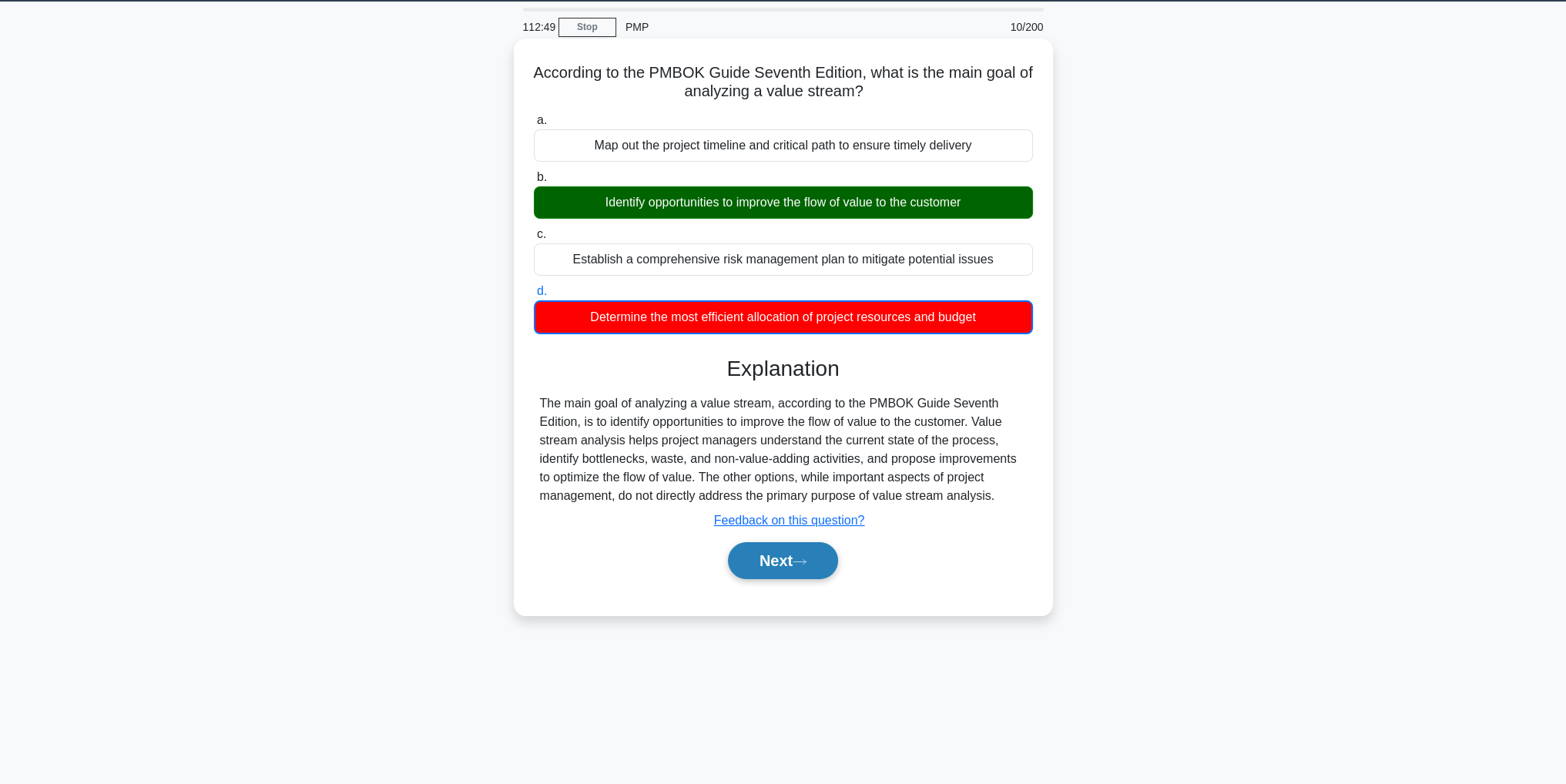
click at [786, 557] on button "Next" at bounding box center [783, 560] width 110 height 37
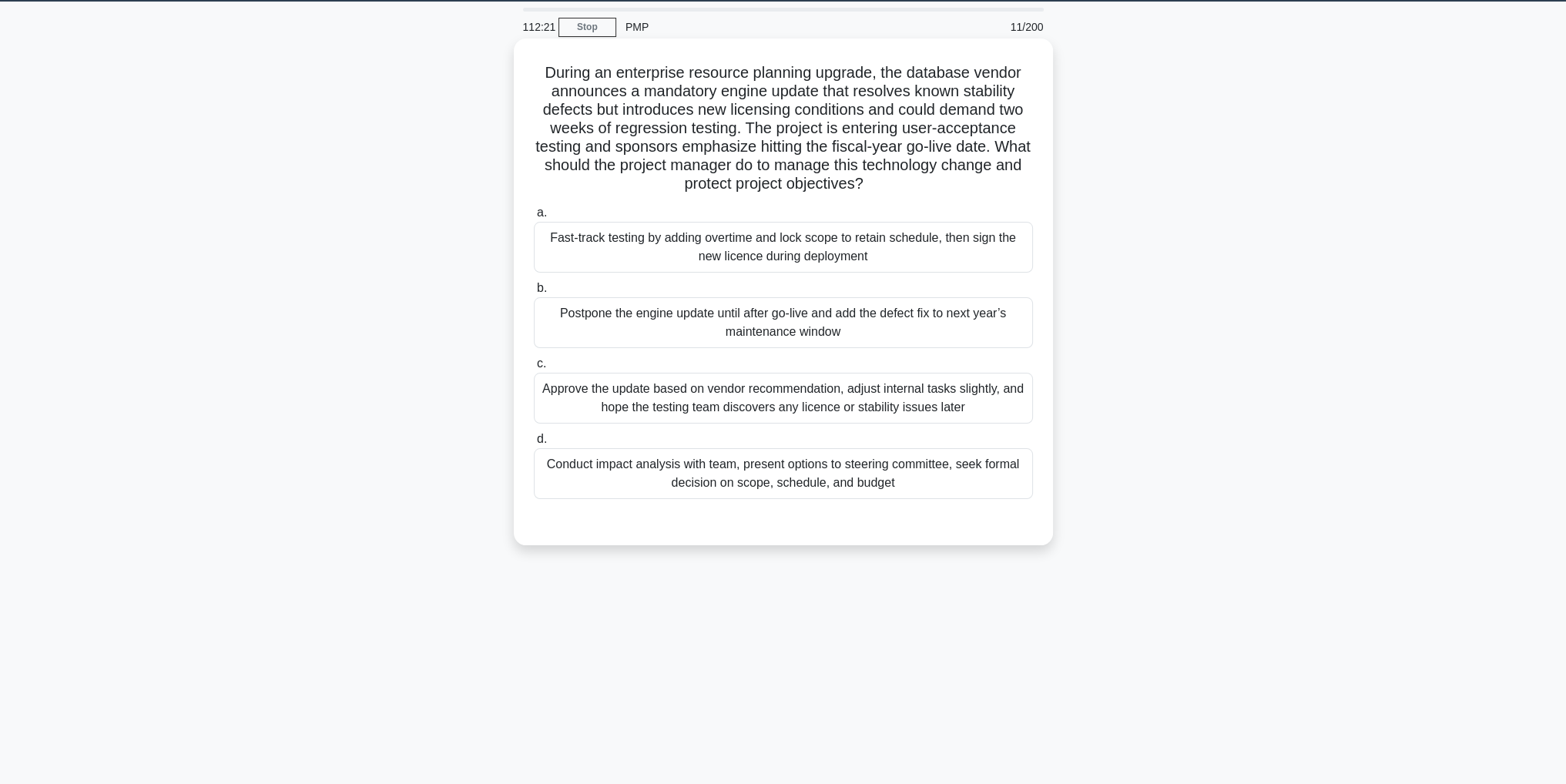
click at [854, 479] on div "Conduct impact analysis with team, present options to steering committee, seek …" at bounding box center [783, 473] width 499 height 51
click at [534, 444] on input "d. Conduct impact analysis with team, present options to steering committee, se…" at bounding box center [534, 439] width 0 height 10
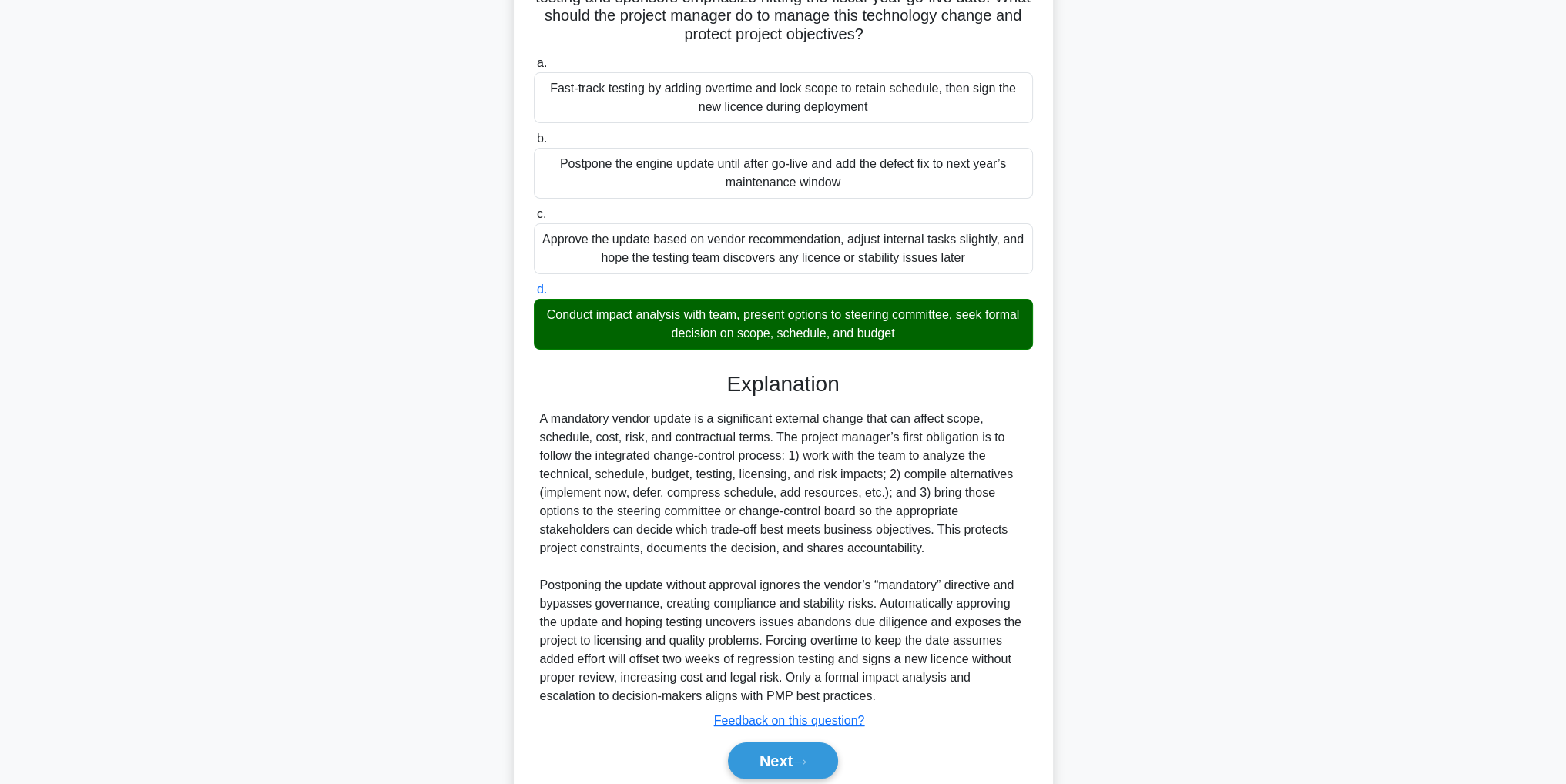
scroll to position [257, 0]
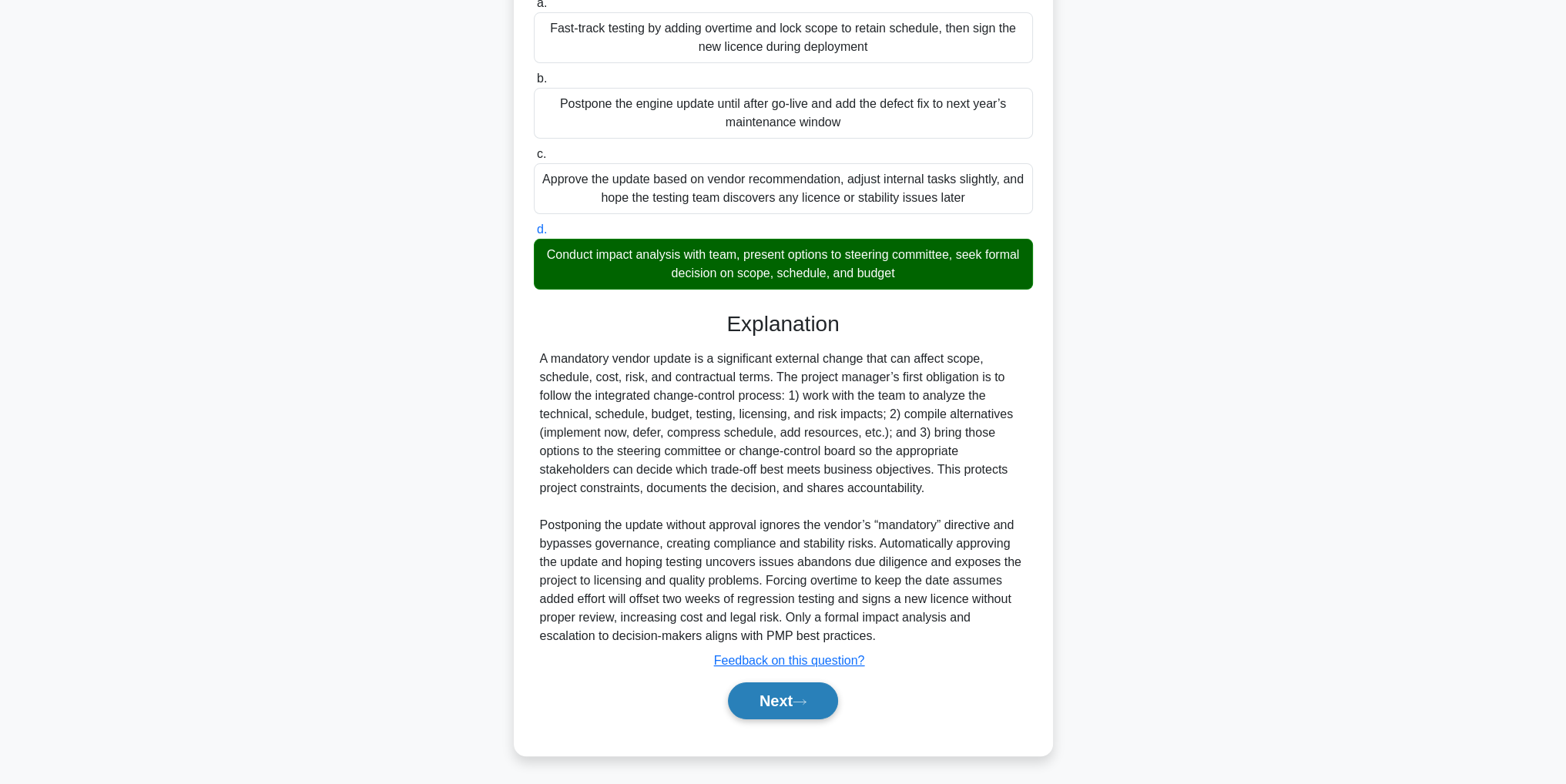
click at [807, 700] on icon at bounding box center [800, 701] width 14 height 9
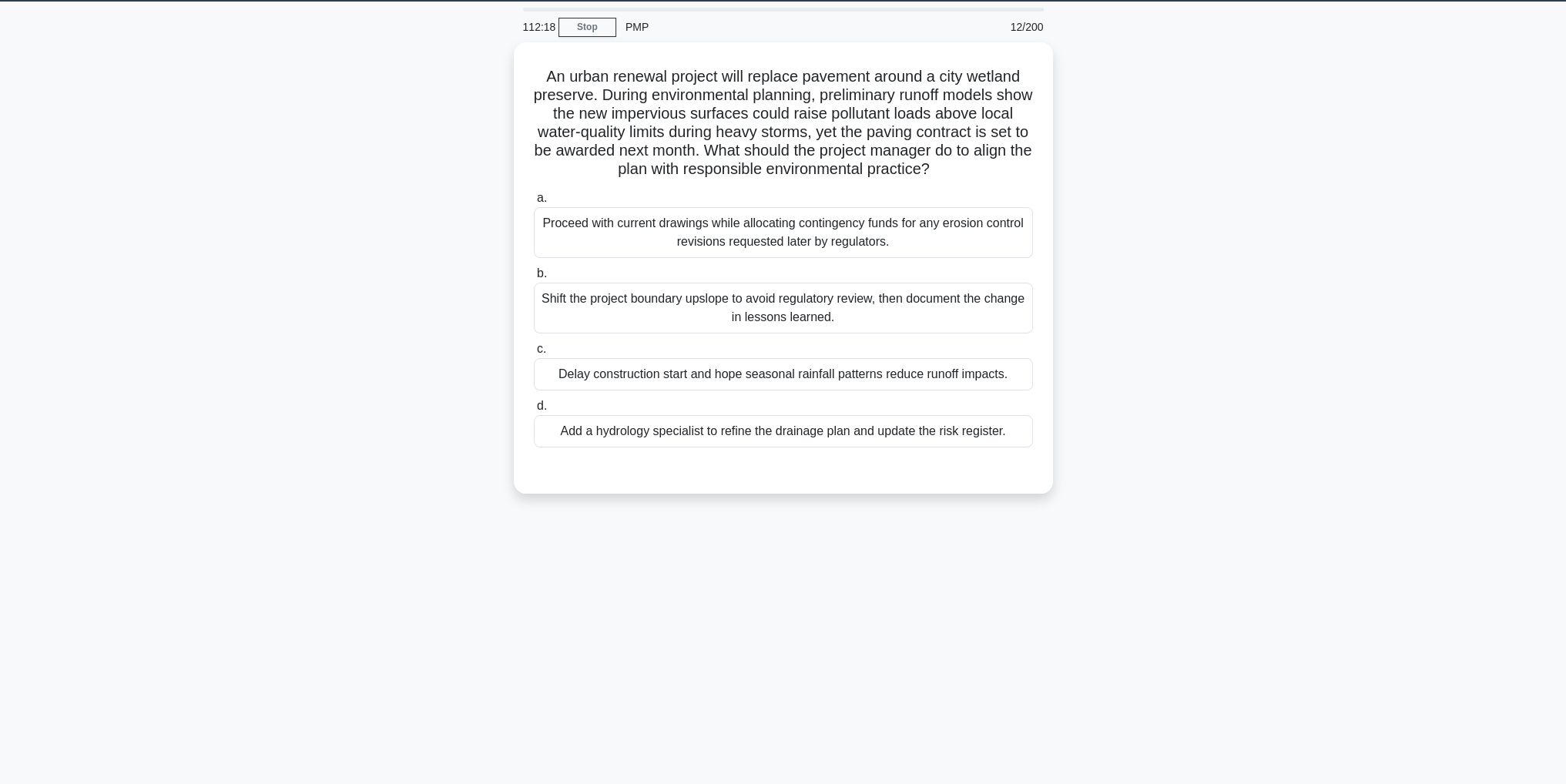
scroll to position [48, 0]
click at [765, 431] on div "Add a hydrology specialist to refine the drainage plan and update the risk regi…" at bounding box center [783, 428] width 499 height 33
click at [534, 408] on input "d. Add a hydrology specialist to refine the drainage plan and update the risk r…" at bounding box center [534, 402] width 0 height 10
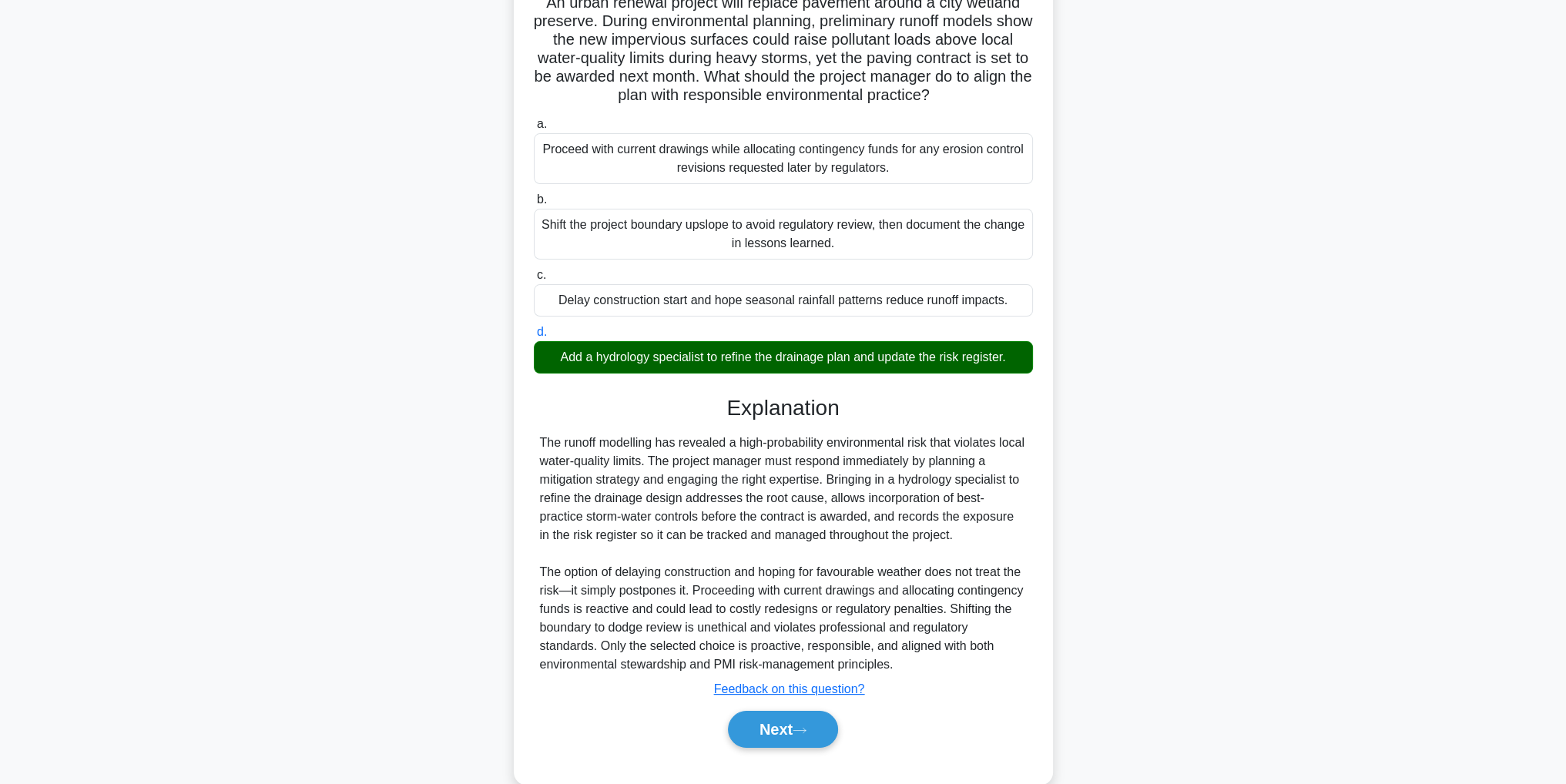
scroll to position [147, 0]
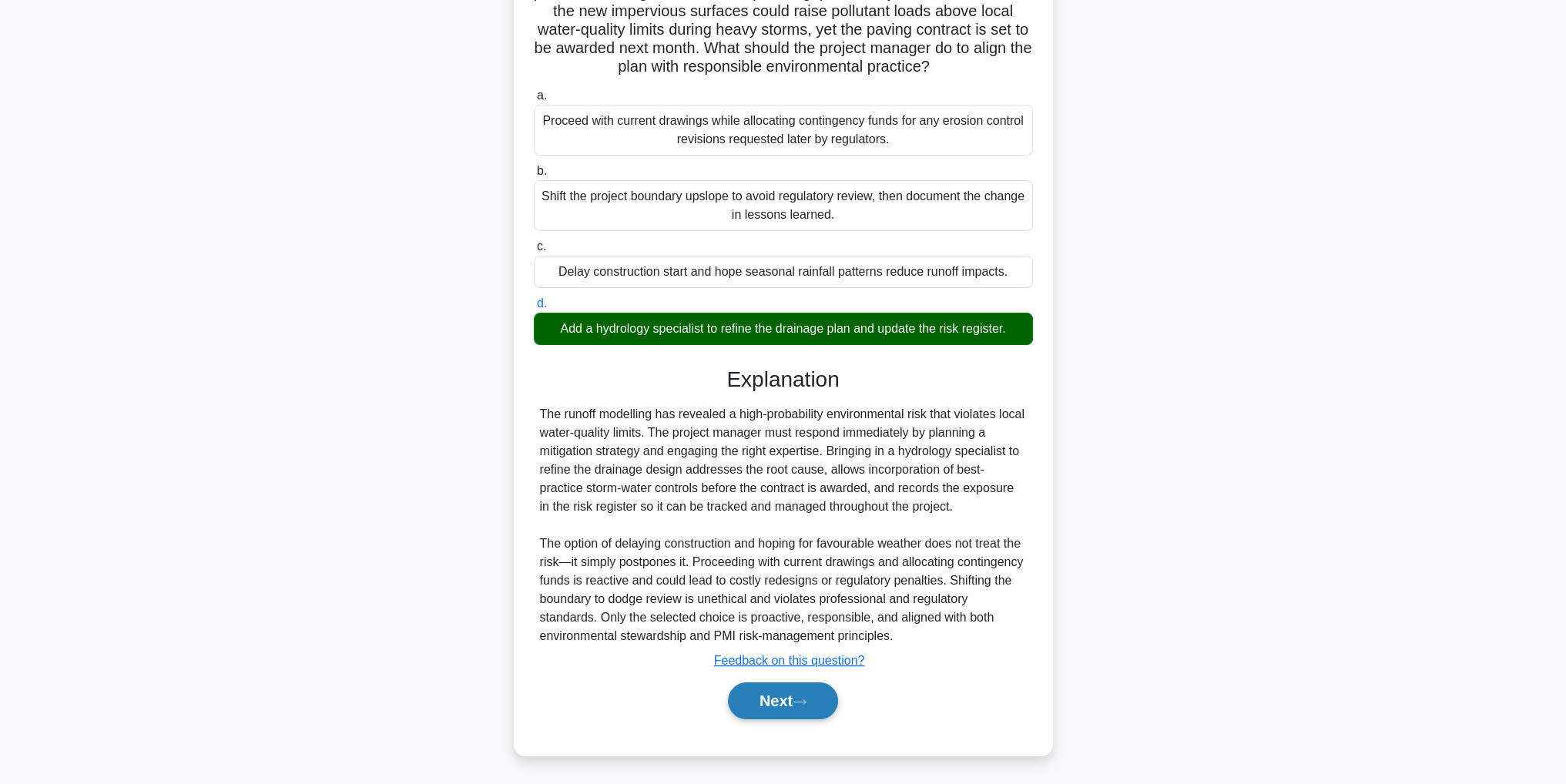
click at [762, 686] on button "Next" at bounding box center [783, 700] width 110 height 37
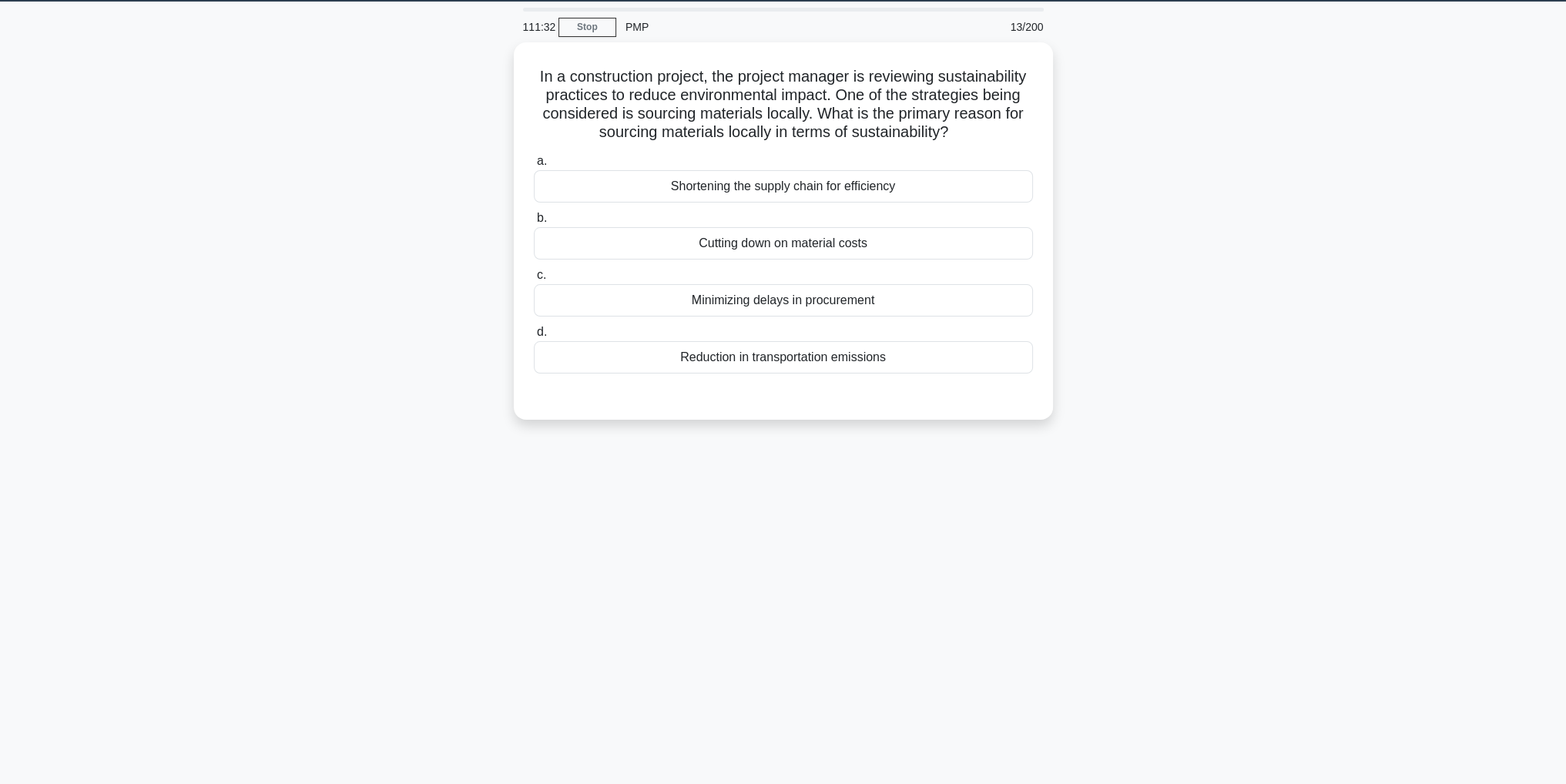
scroll to position [48, 0]
click at [944, 366] on div "Reduction in transportation emissions" at bounding box center [783, 354] width 499 height 33
click at [534, 334] on input "d. Reduction in transportation emissions" at bounding box center [534, 328] width 0 height 10
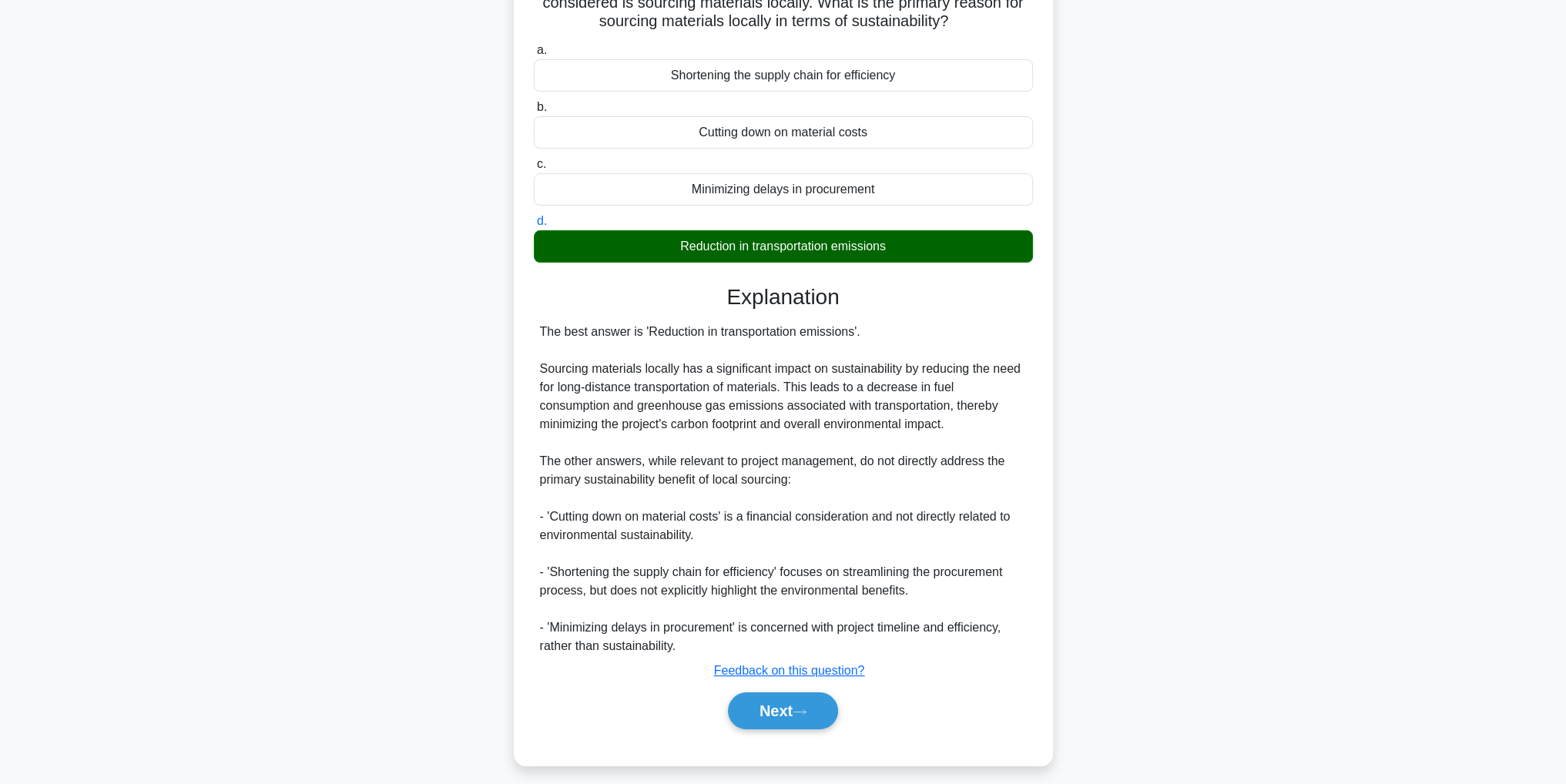
scroll to position [183, 0]
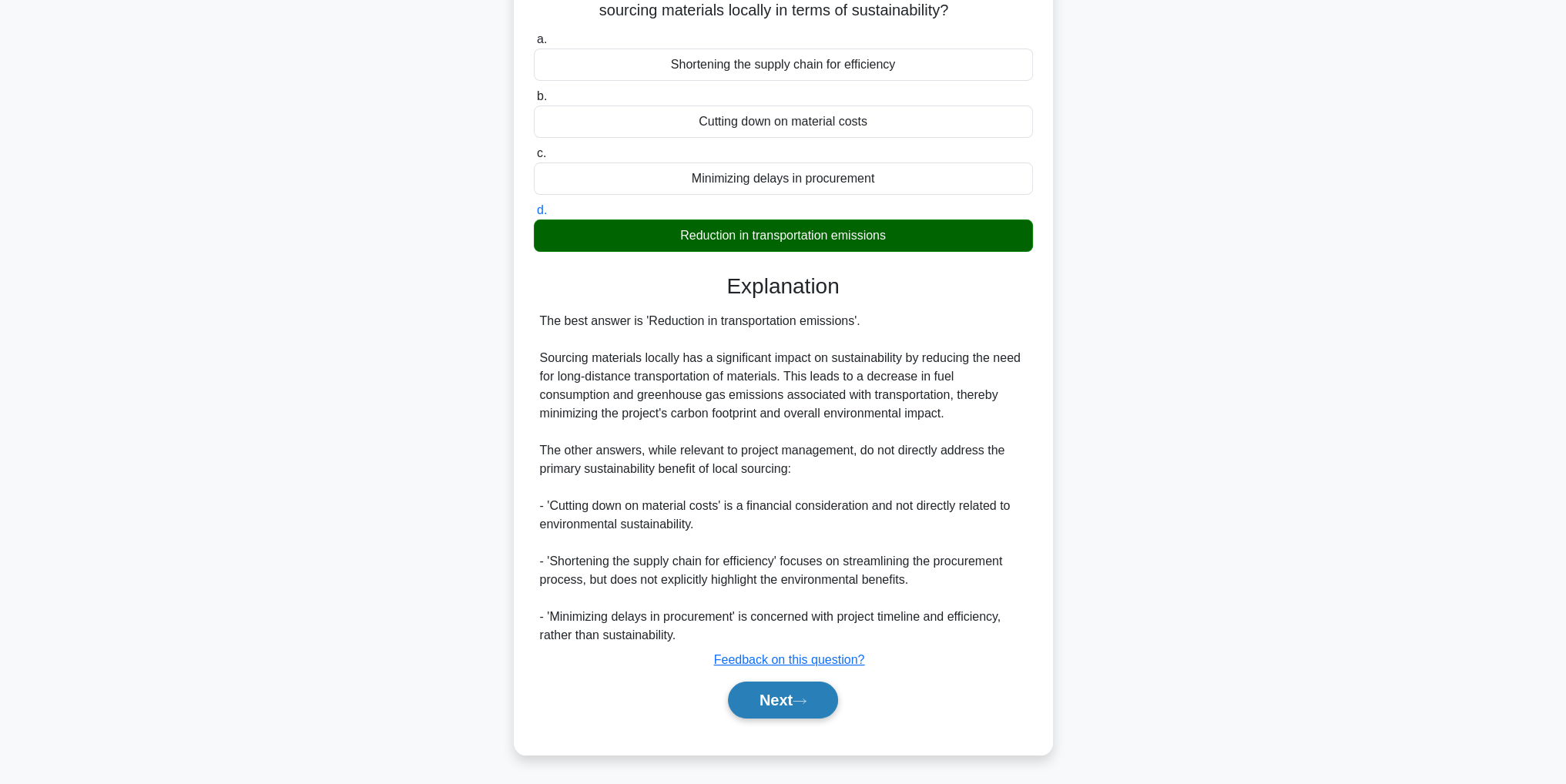
click at [787, 700] on button "Next" at bounding box center [783, 699] width 110 height 37
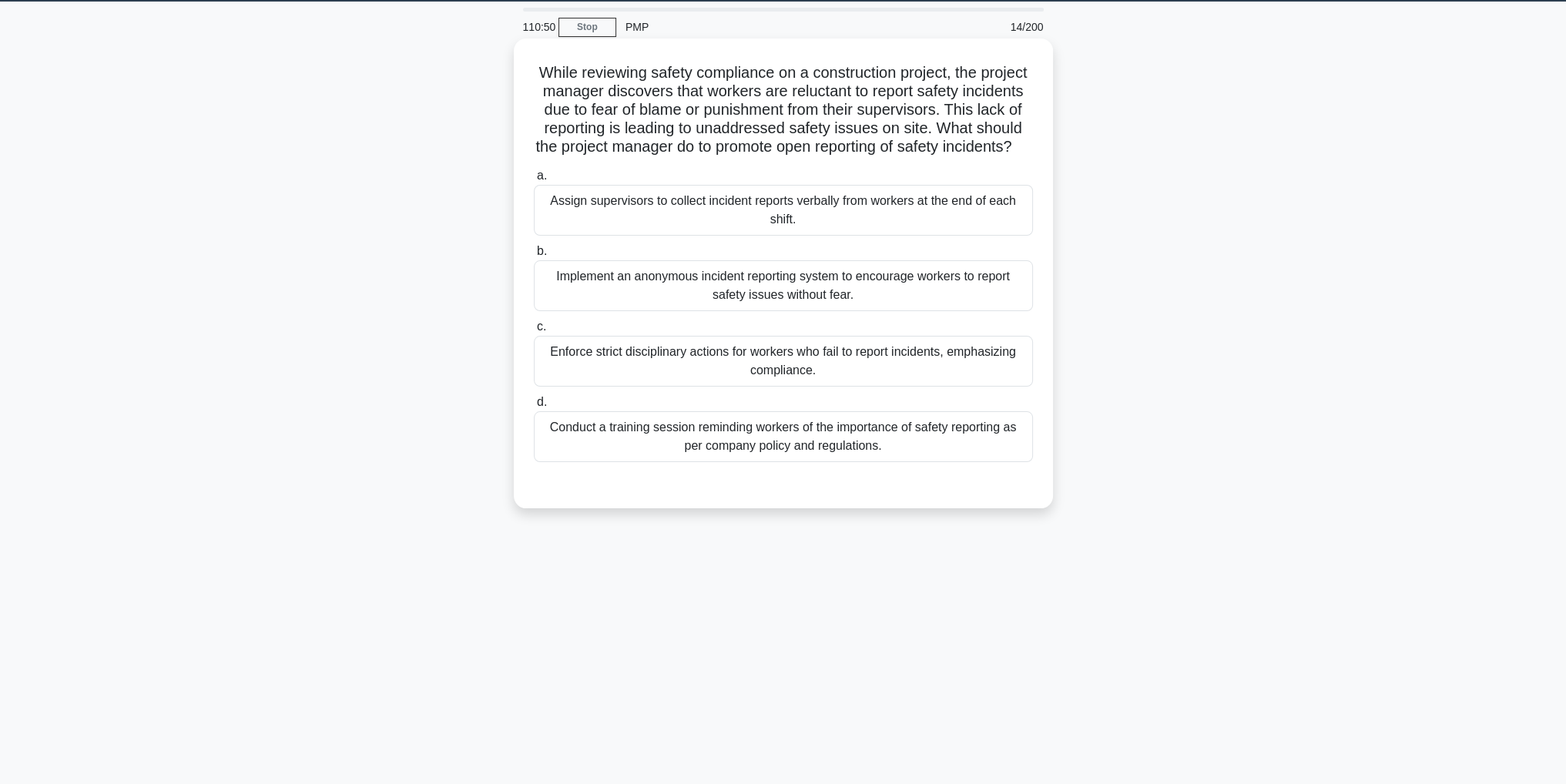
click at [945, 311] on div "Implement an anonymous incident reporting system to encourage workers to report…" at bounding box center [783, 285] width 499 height 51
click at [534, 256] on input "b. Implement an anonymous incident reporting system to encourage workers to rep…" at bounding box center [534, 251] width 0 height 10
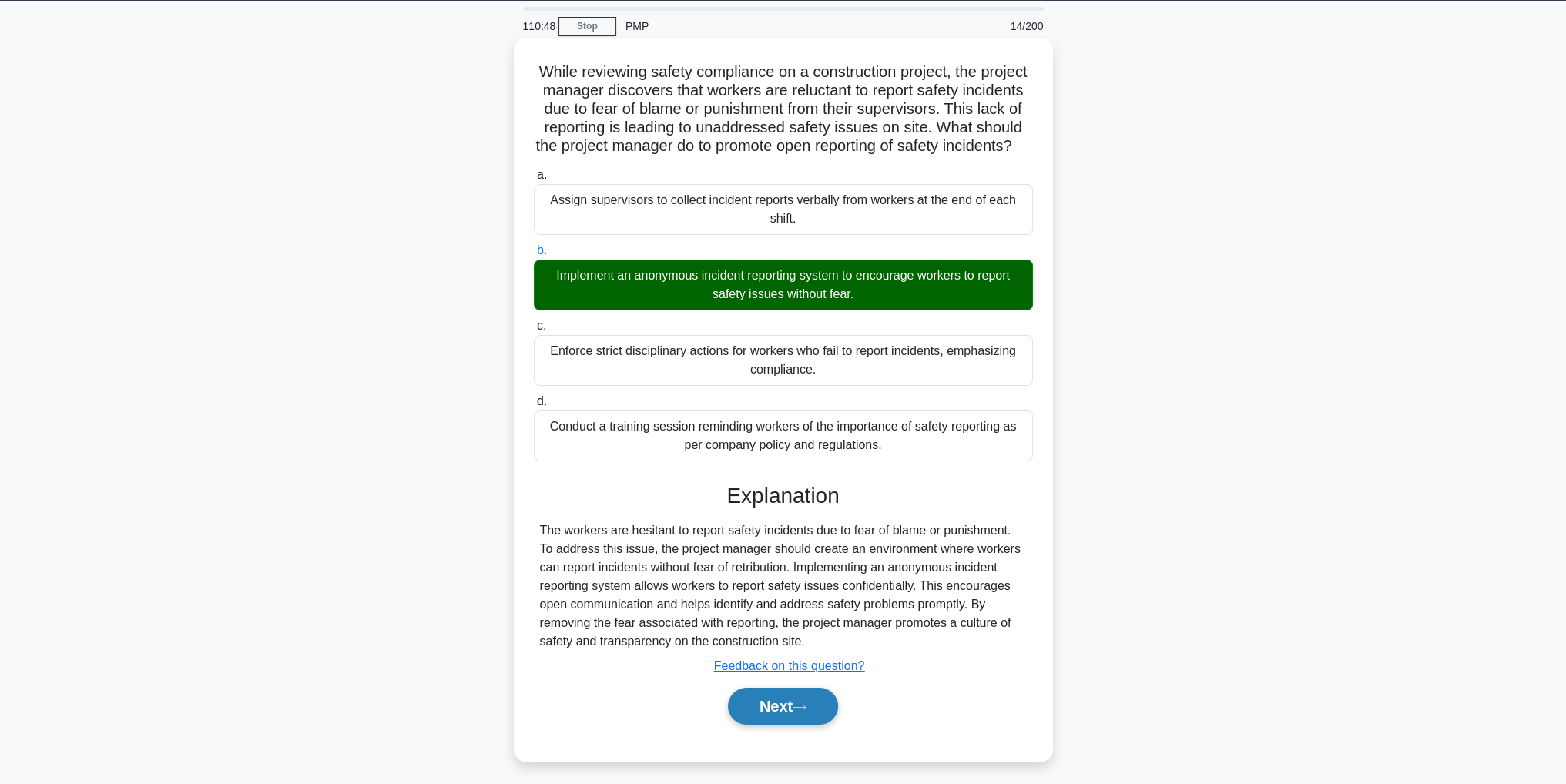
click at [790, 722] on button "Next" at bounding box center [783, 705] width 110 height 37
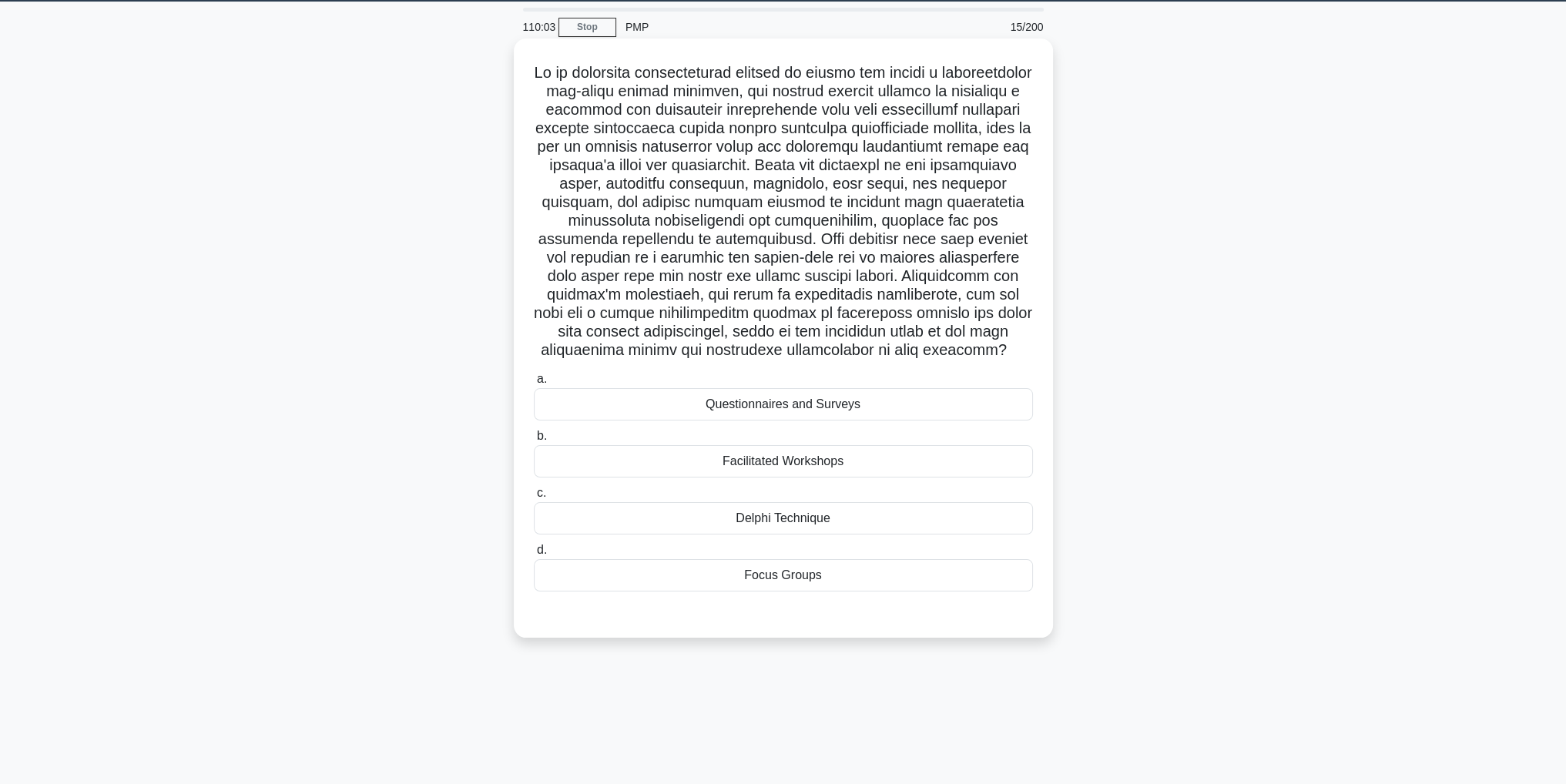
click at [965, 478] on div "Facilitated Workshops" at bounding box center [783, 461] width 499 height 33
click at [534, 441] on input "b. Facilitated Workshops" at bounding box center [534, 436] width 0 height 10
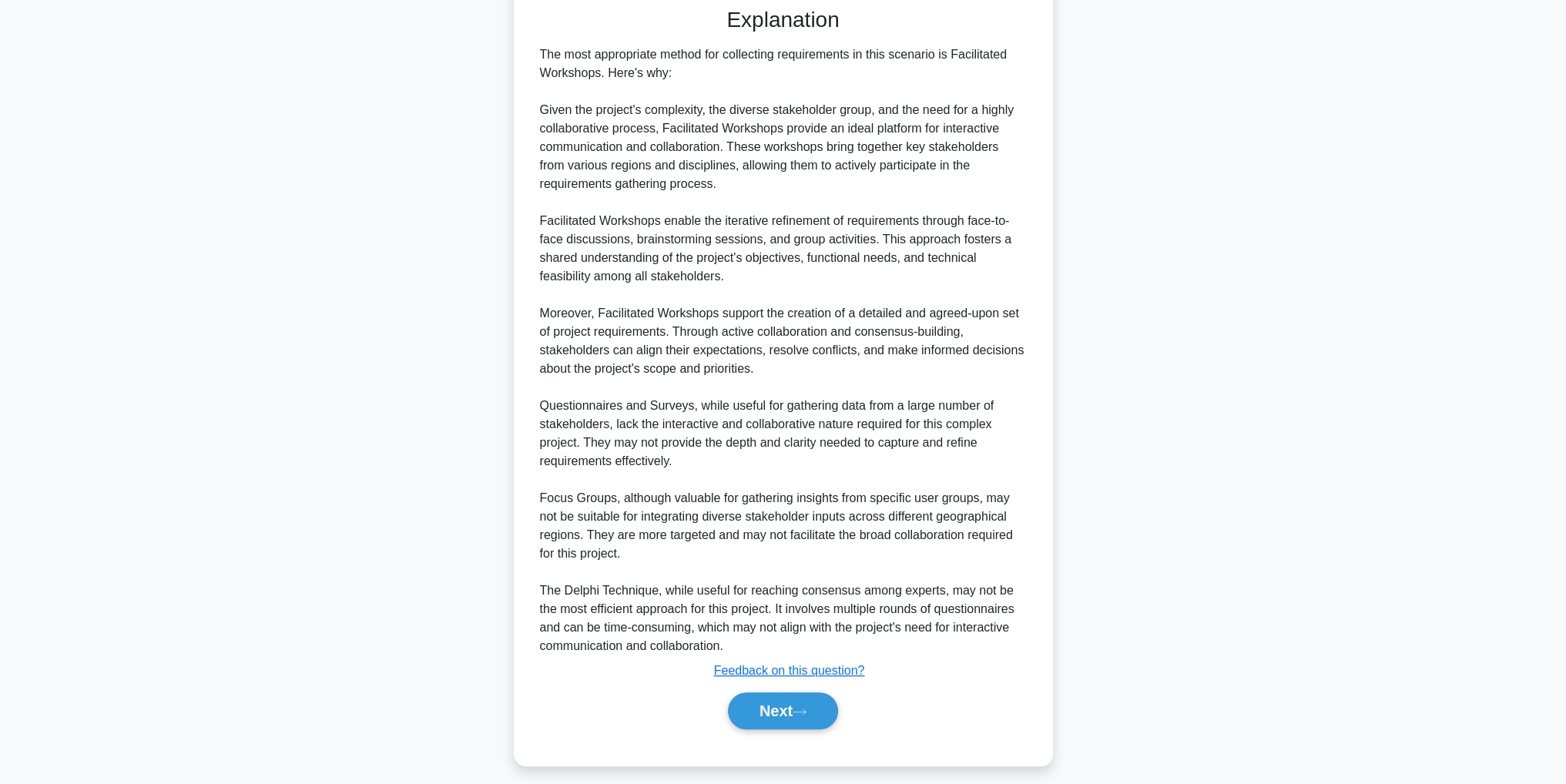
scroll to position [682, 0]
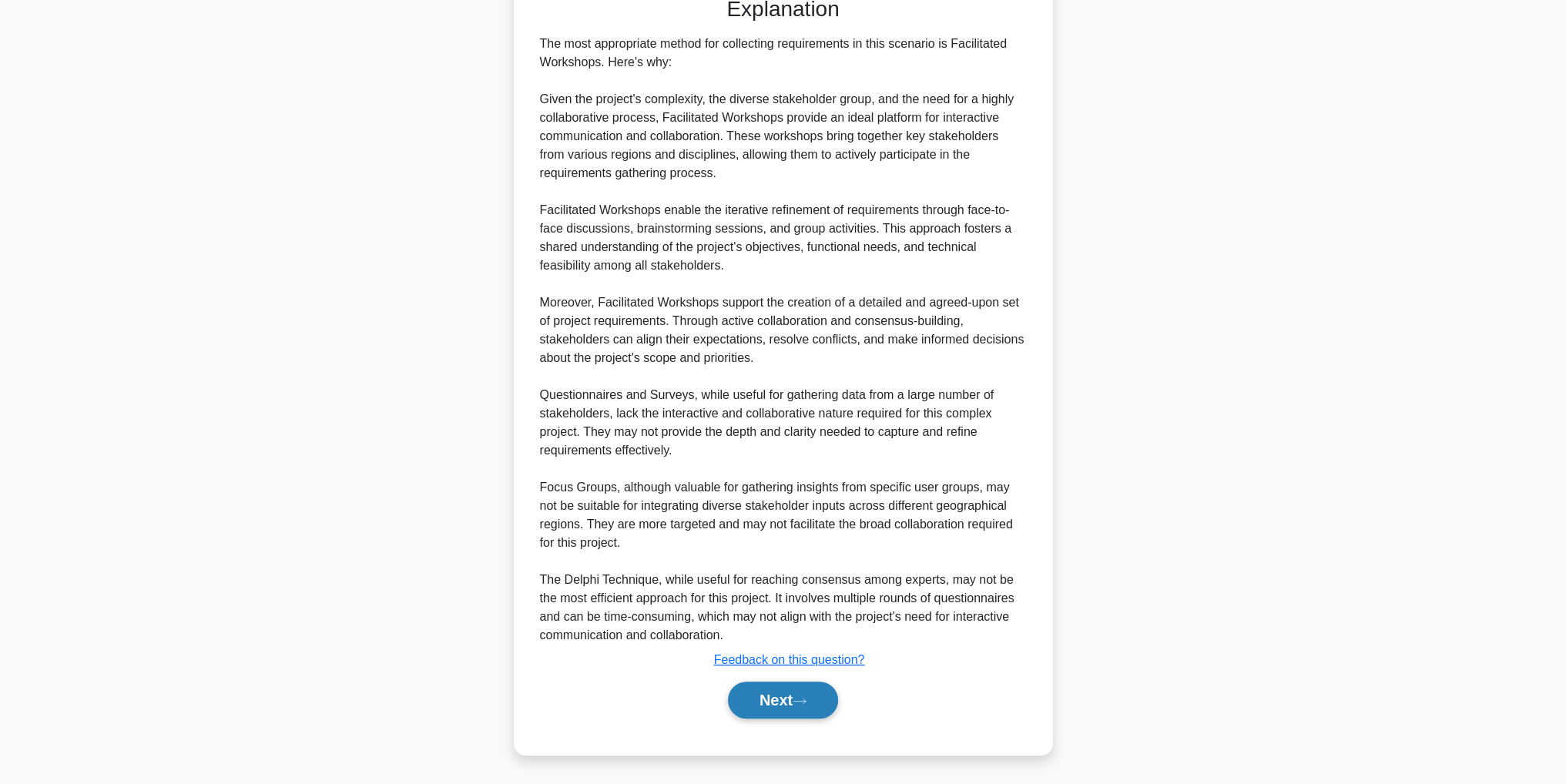
click at [749, 708] on button "Next" at bounding box center [783, 699] width 110 height 37
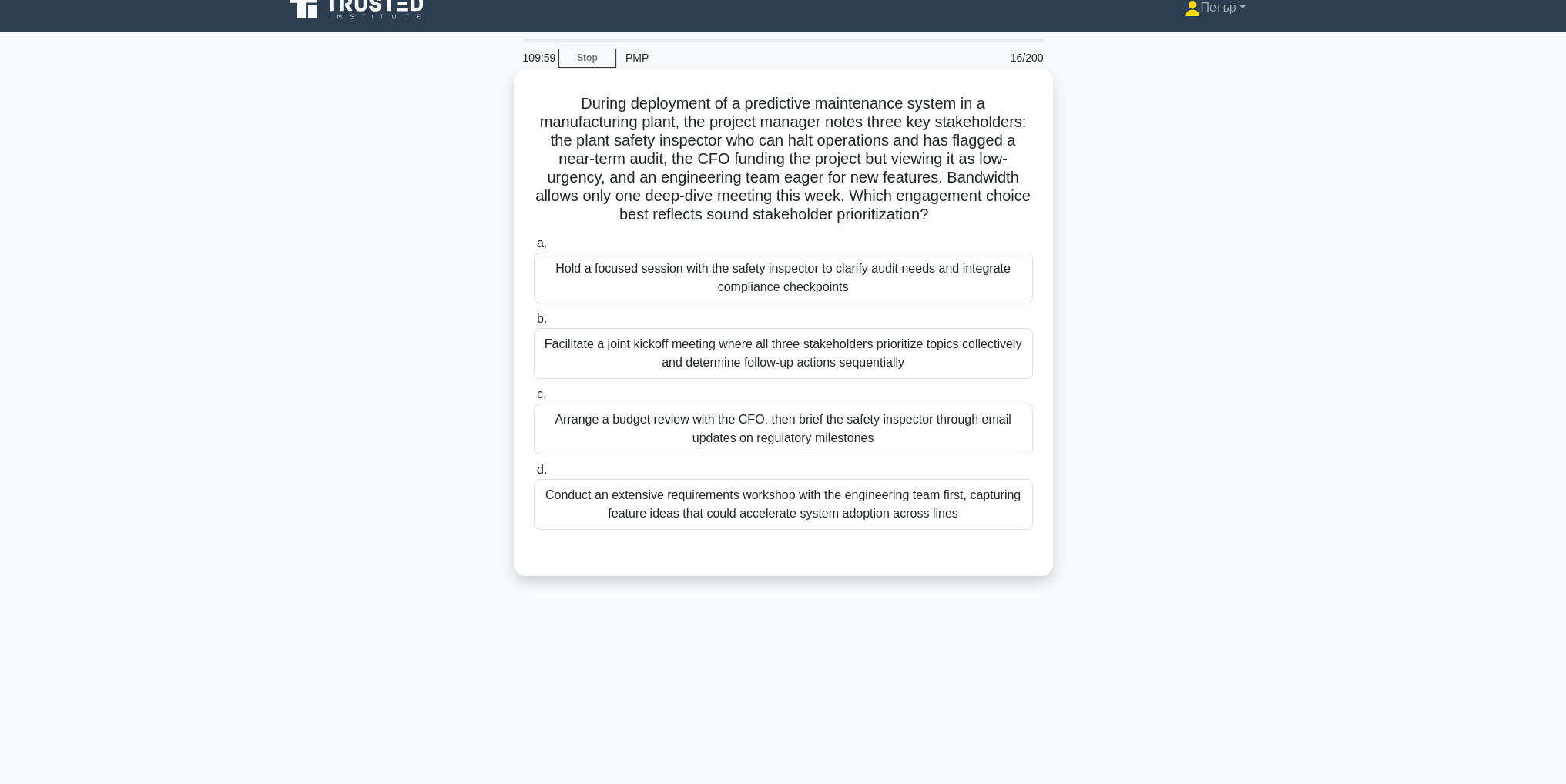
scroll to position [0, 0]
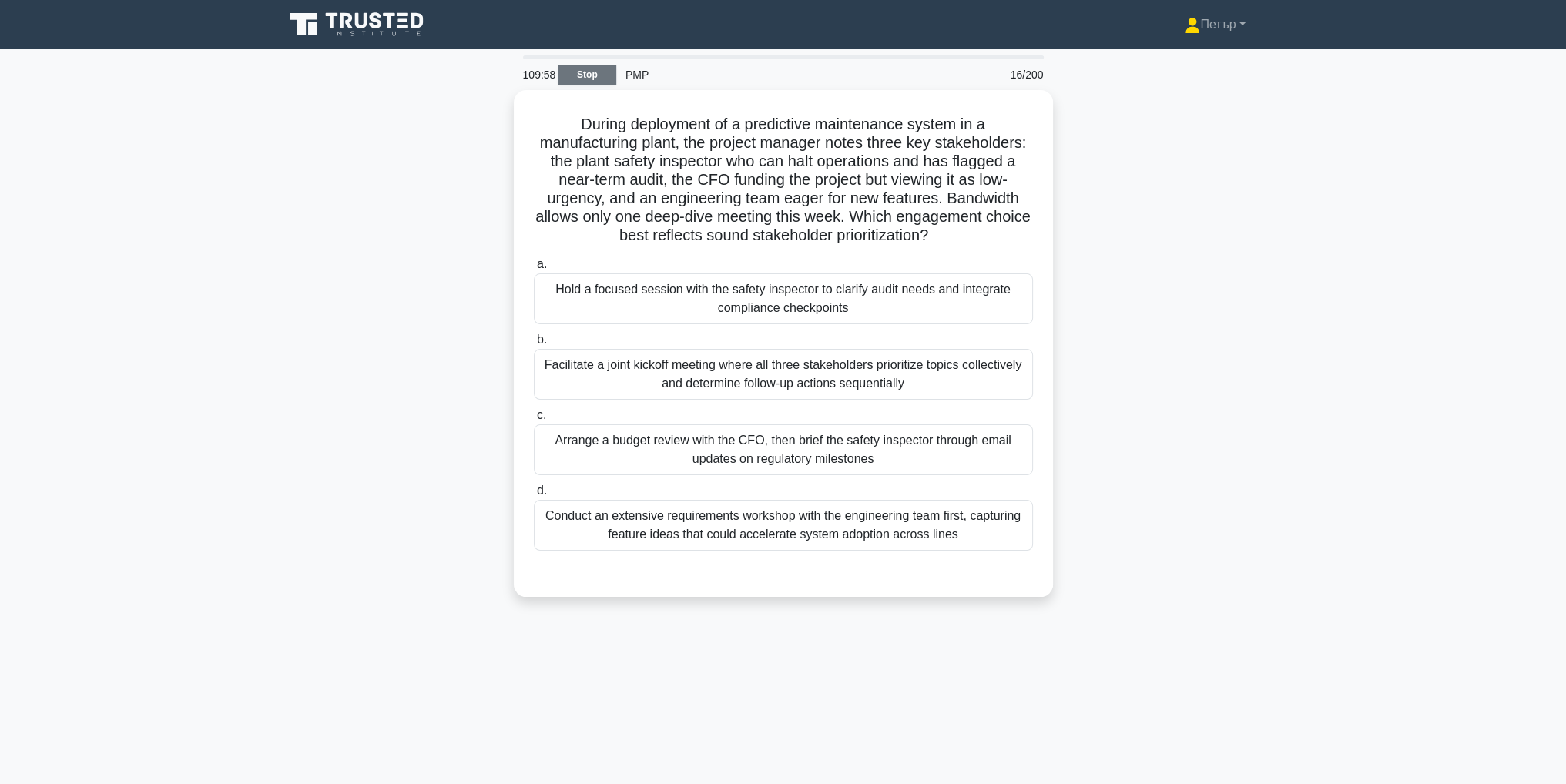
click at [603, 76] on link "Stop" at bounding box center [587, 75] width 58 height 19
